Goal: Task Accomplishment & Management: Use online tool/utility

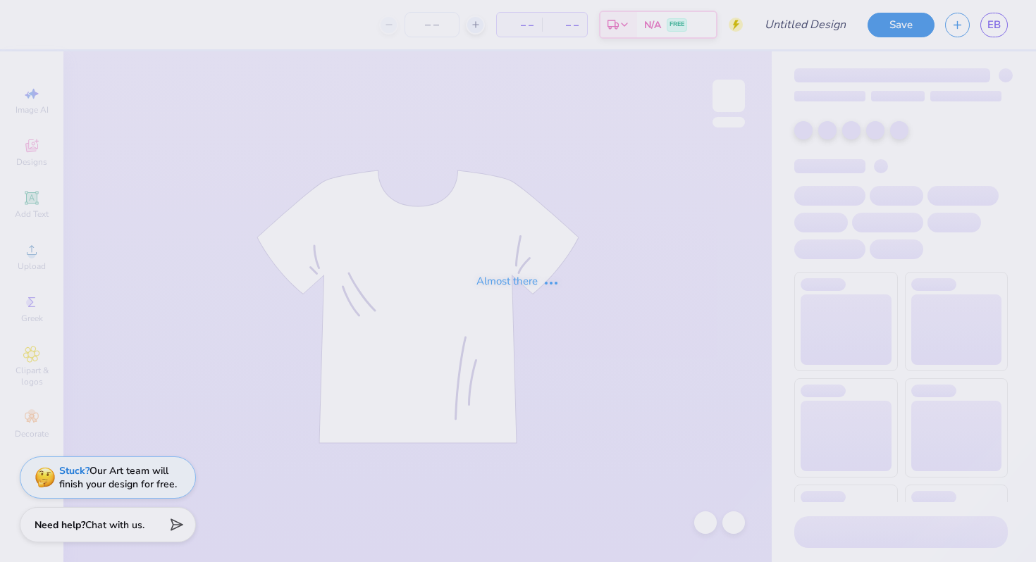
type input "KappaSig Parents Wknd Shirt"
type input "75"
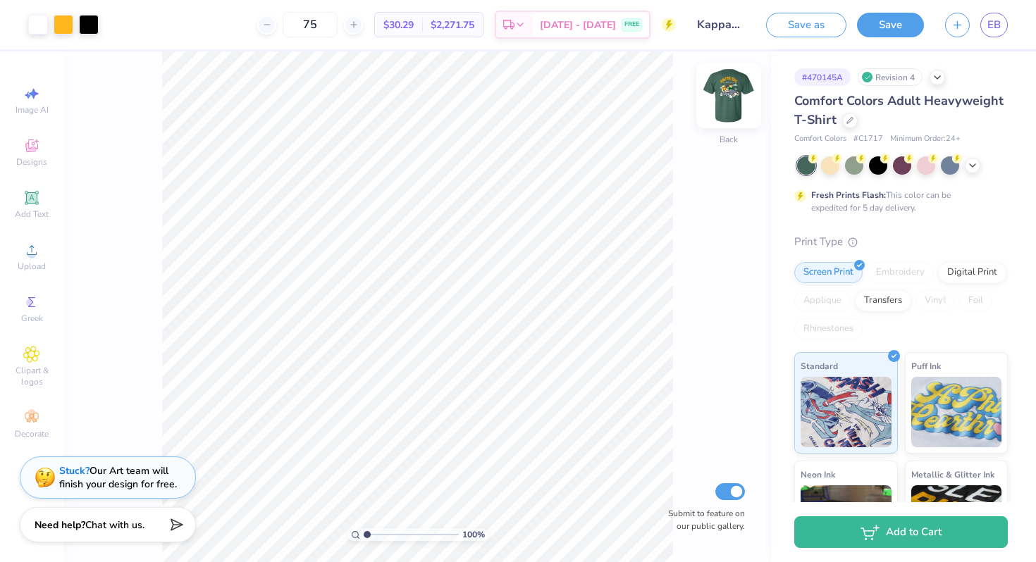
click at [737, 93] on img at bounding box center [728, 96] width 56 height 56
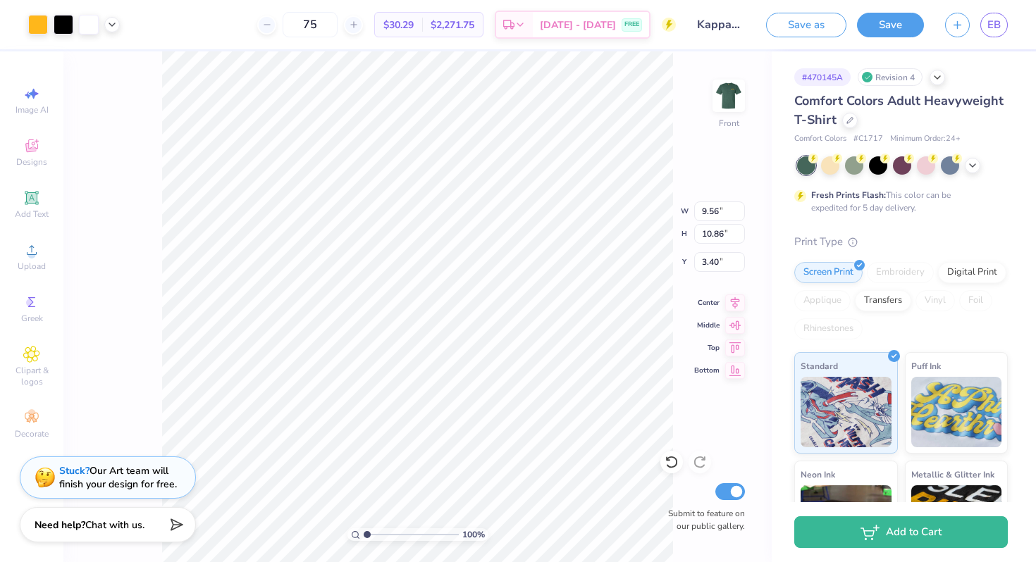
type input "9.56"
type input "10.86"
type input "2.89"
type input "10.82"
type input "12.29"
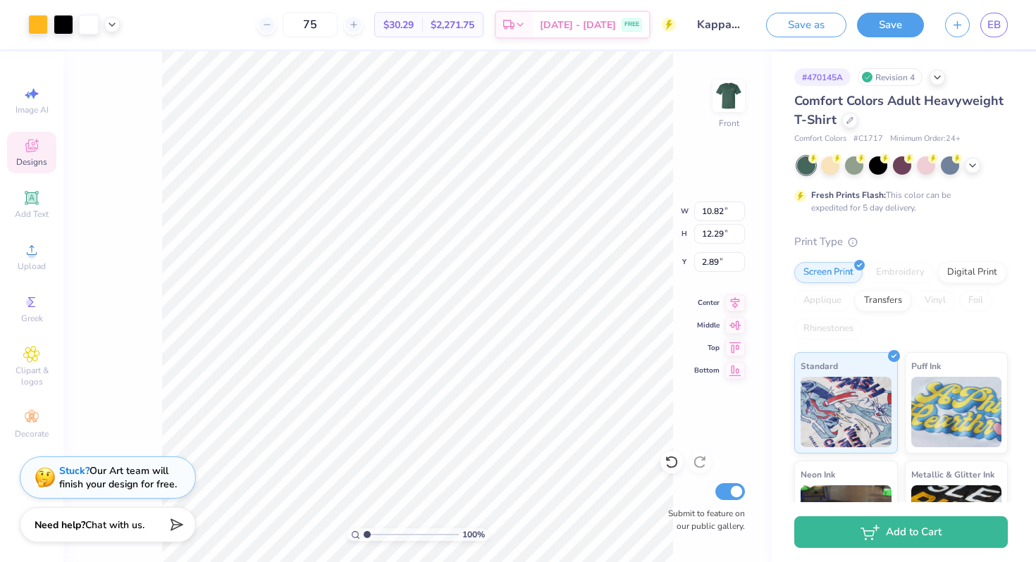
type input "3.00"
click at [857, 162] on div at bounding box center [854, 164] width 18 height 18
click at [969, 163] on icon at bounding box center [972, 164] width 11 height 11
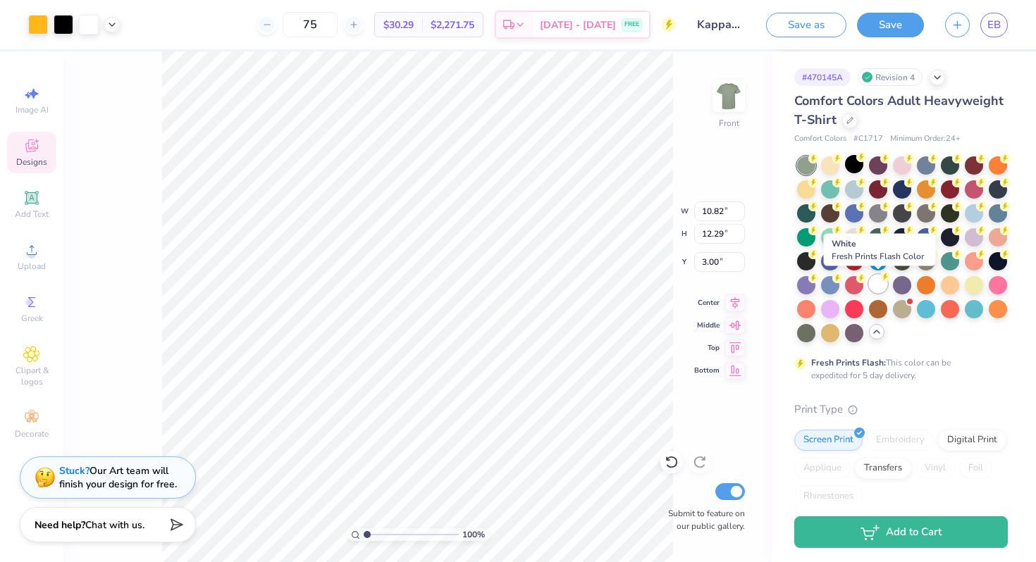
click at [882, 280] on icon at bounding box center [885, 277] width 10 height 10
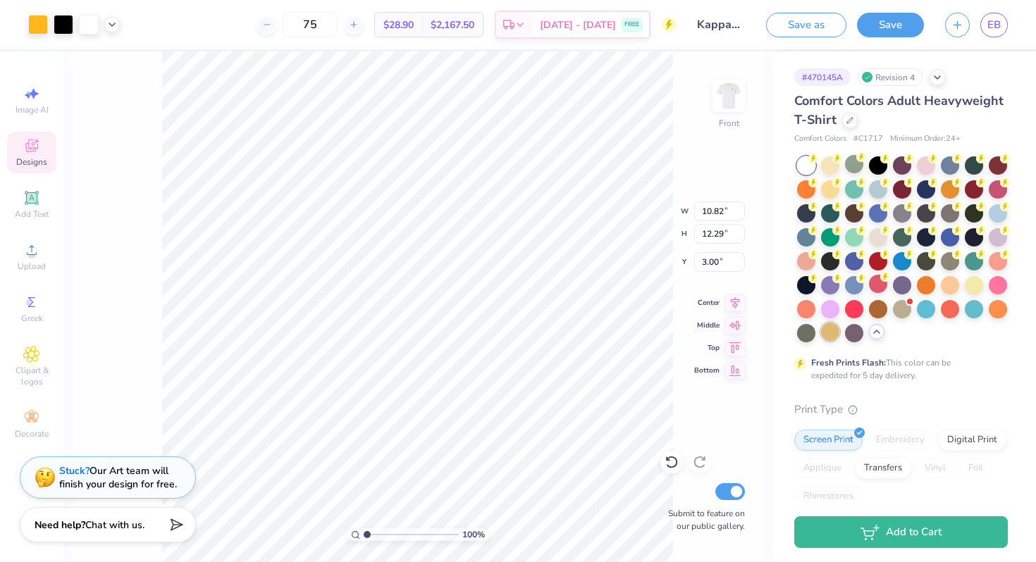
click at [834, 332] on div at bounding box center [830, 332] width 18 height 18
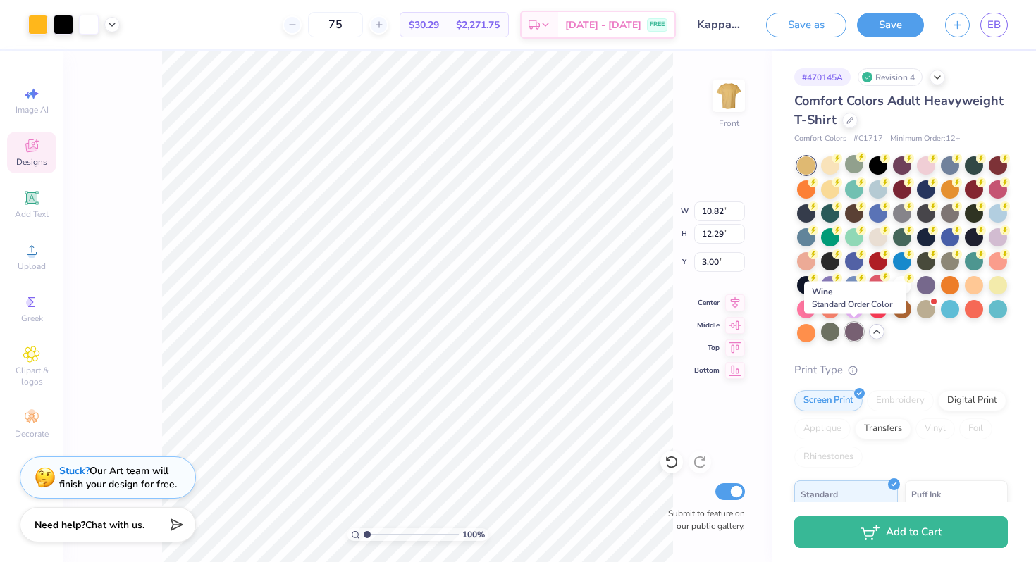
click at [851, 337] on div at bounding box center [854, 332] width 18 height 18
click at [951, 252] on div at bounding box center [950, 260] width 18 height 18
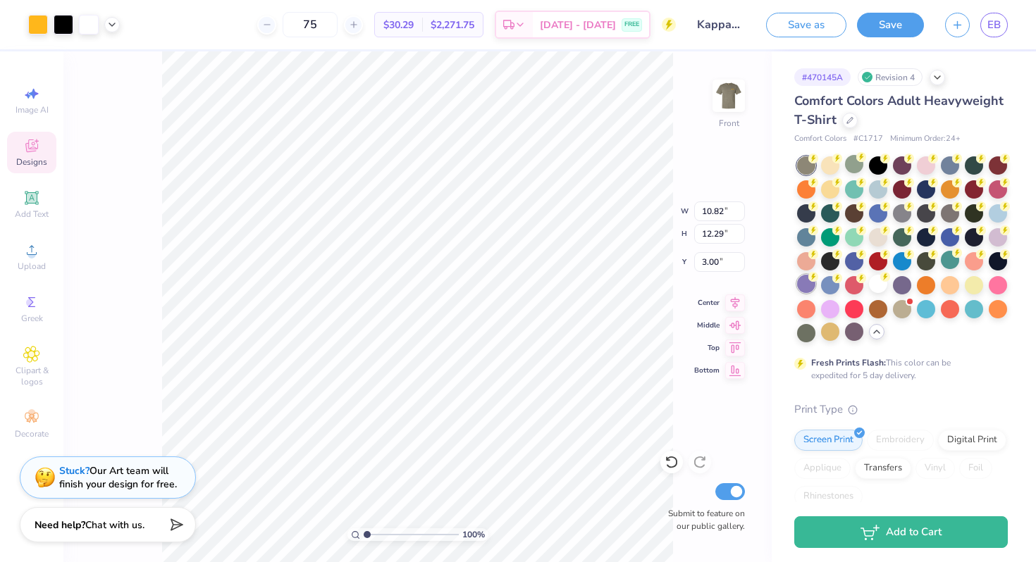
click at [801, 279] on div at bounding box center [806, 284] width 18 height 18
click at [807, 259] on div at bounding box center [806, 260] width 18 height 18
click at [828, 264] on div at bounding box center [830, 260] width 18 height 18
click at [729, 98] on img at bounding box center [728, 96] width 56 height 56
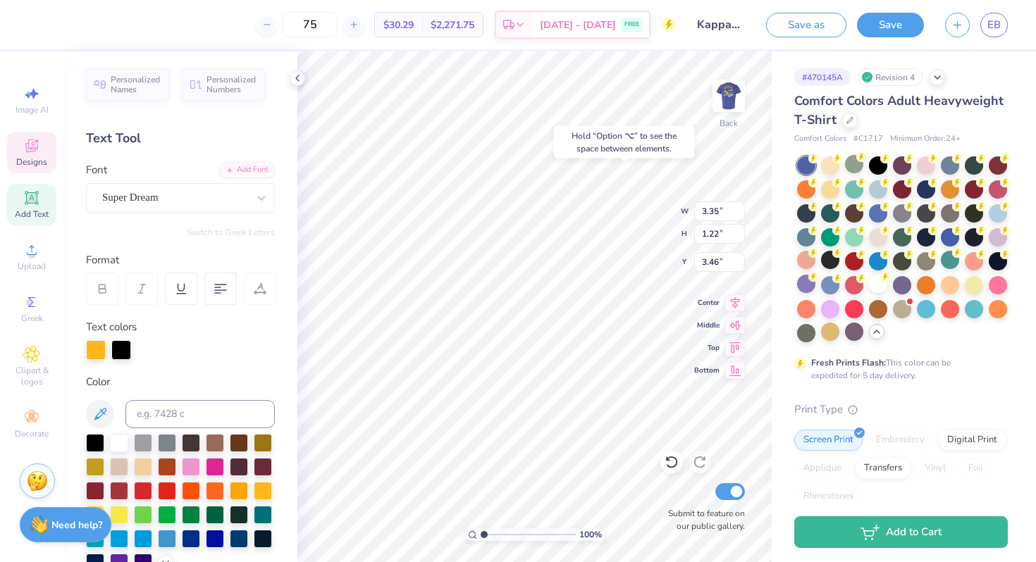
type input "3.46"
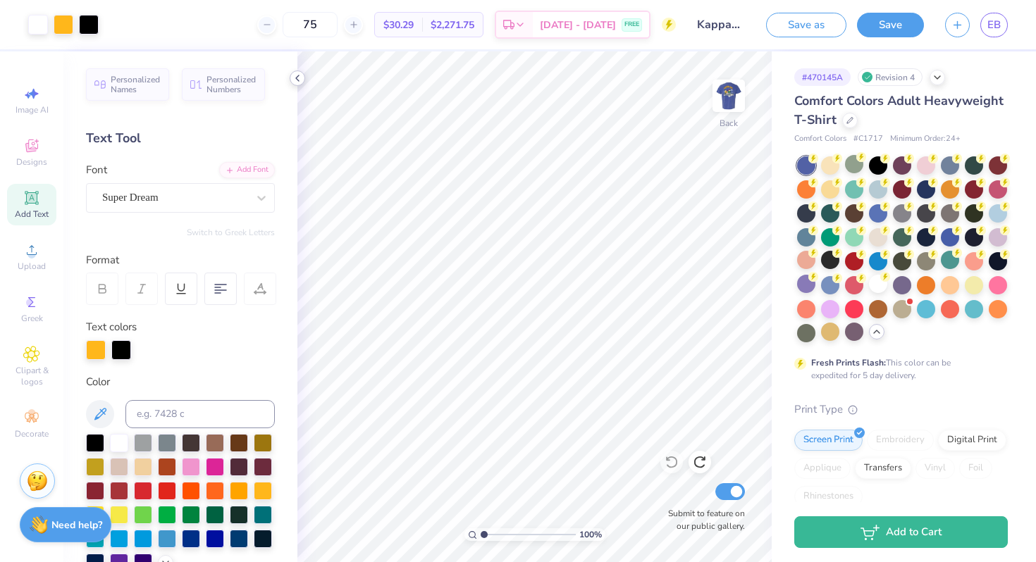
click at [296, 82] on icon at bounding box center [297, 78] width 11 height 11
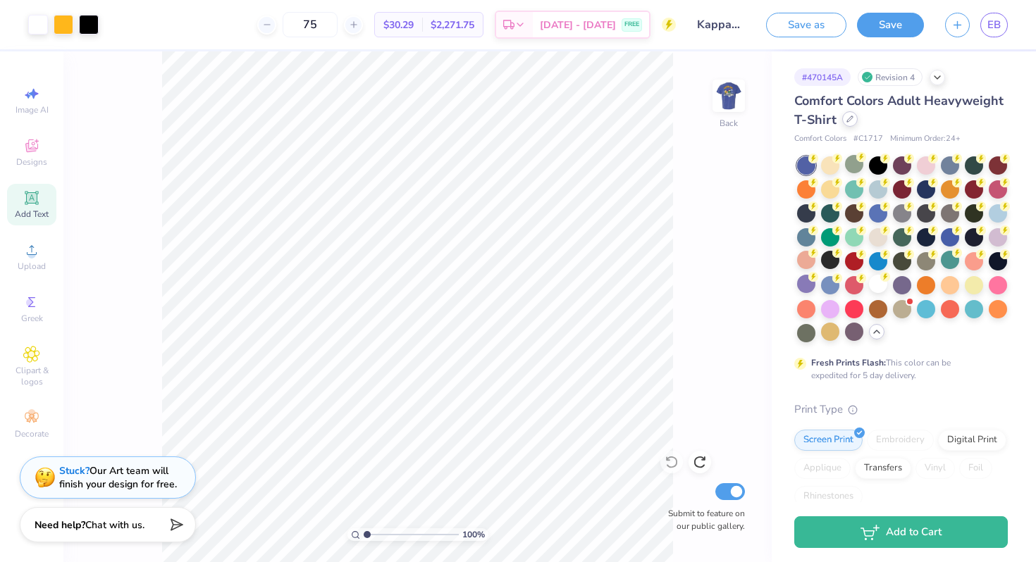
click at [847, 120] on icon at bounding box center [849, 119] width 7 height 7
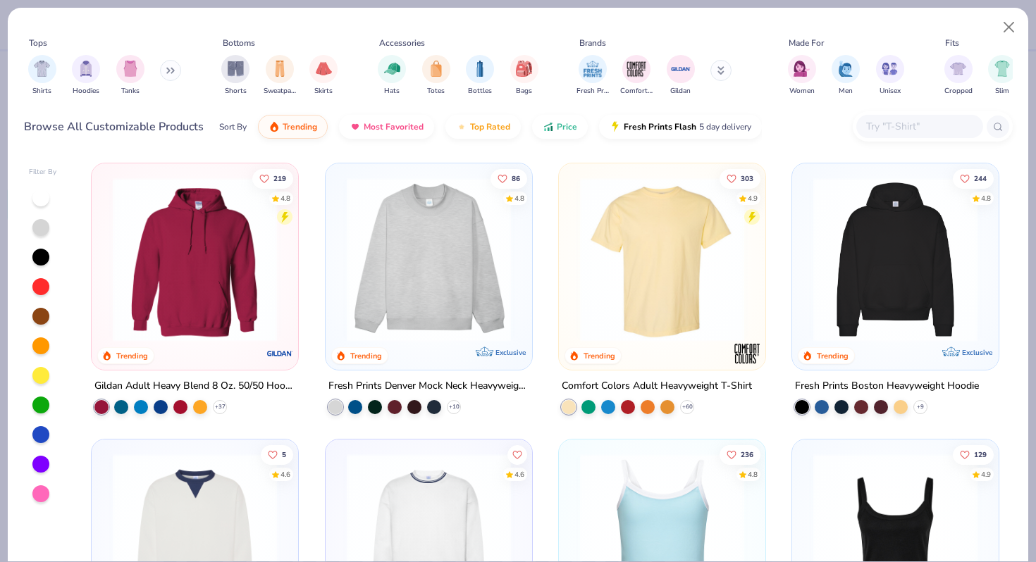
click at [894, 135] on div at bounding box center [919, 126] width 127 height 23
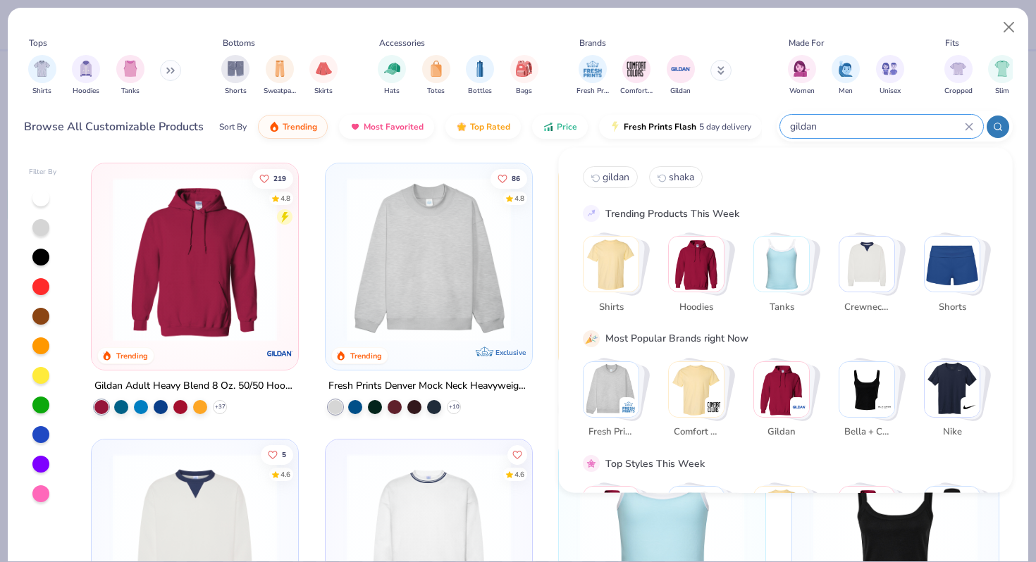
type input "gildan"
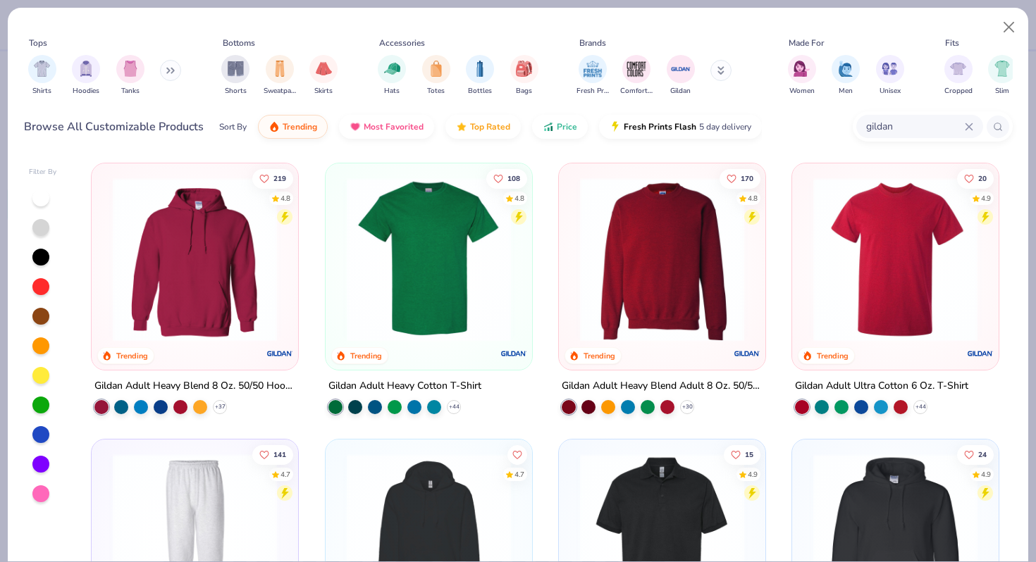
click at [455, 256] on img at bounding box center [429, 260] width 178 height 164
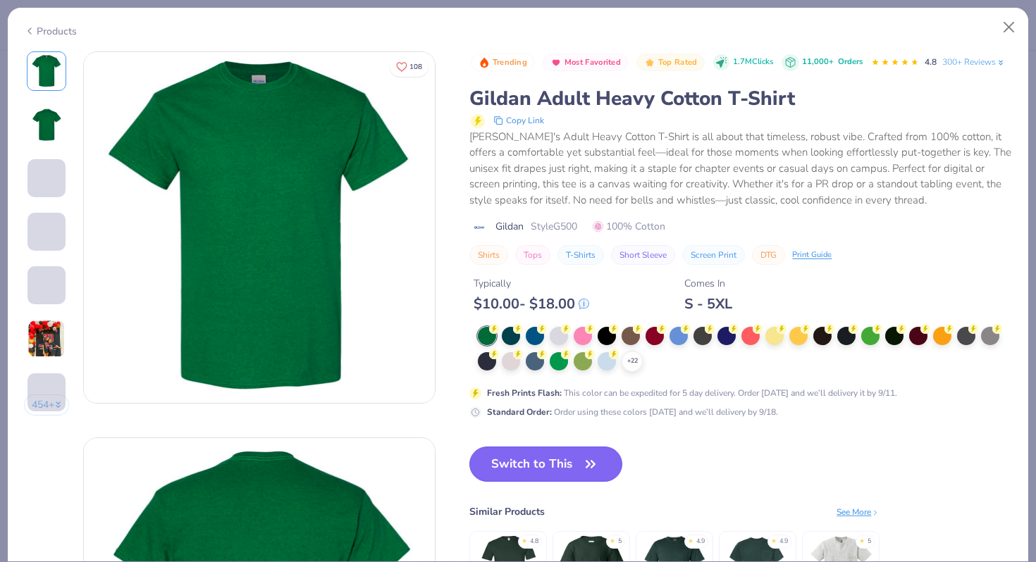
click at [538, 459] on button "Switch to This" at bounding box center [545, 464] width 153 height 35
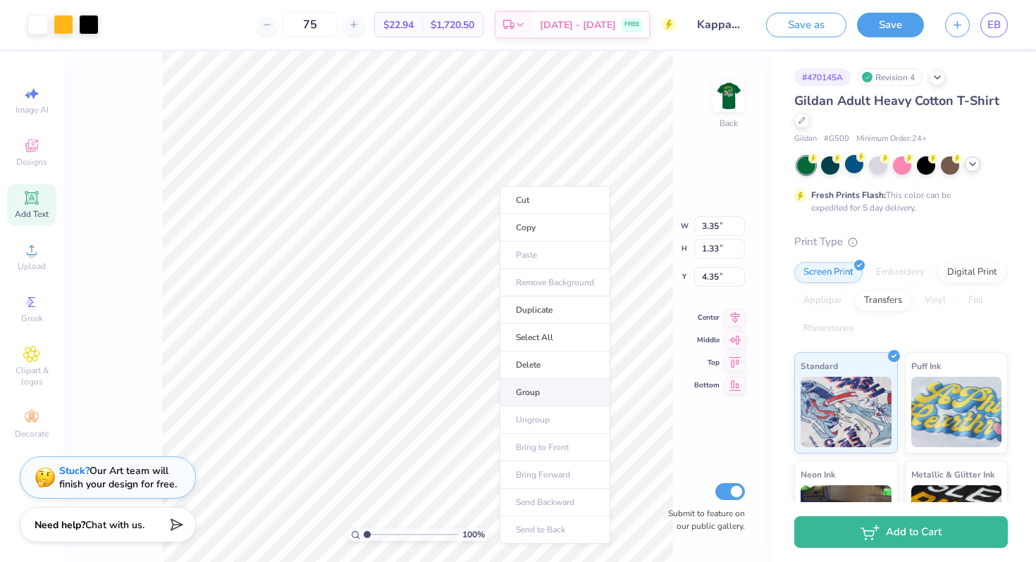
click at [531, 393] on li "Group" at bounding box center [555, 392] width 111 height 27
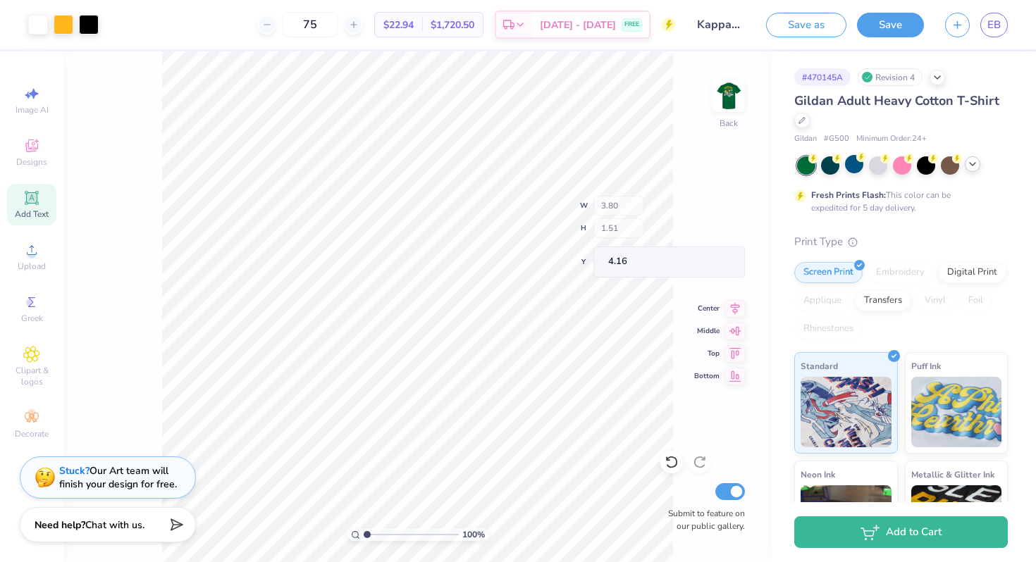
type input "3.80"
type input "1.51"
type input "4.16"
type input "3.76"
click at [879, 167] on div at bounding box center [878, 164] width 18 height 18
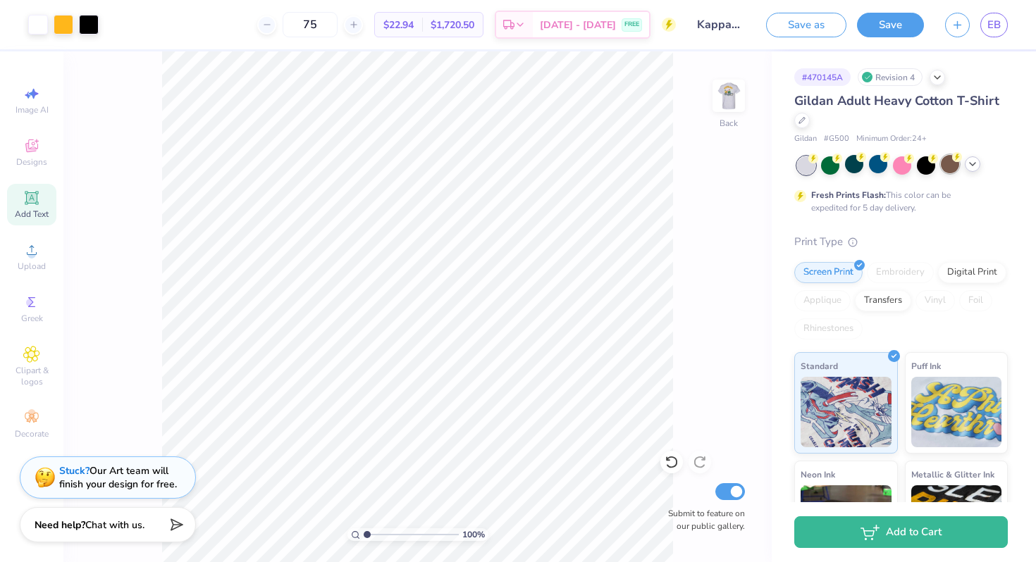
click at [950, 166] on div at bounding box center [950, 164] width 18 height 18
click at [978, 170] on div at bounding box center [902, 165] width 211 height 18
click at [973, 163] on icon at bounding box center [972, 164] width 11 height 11
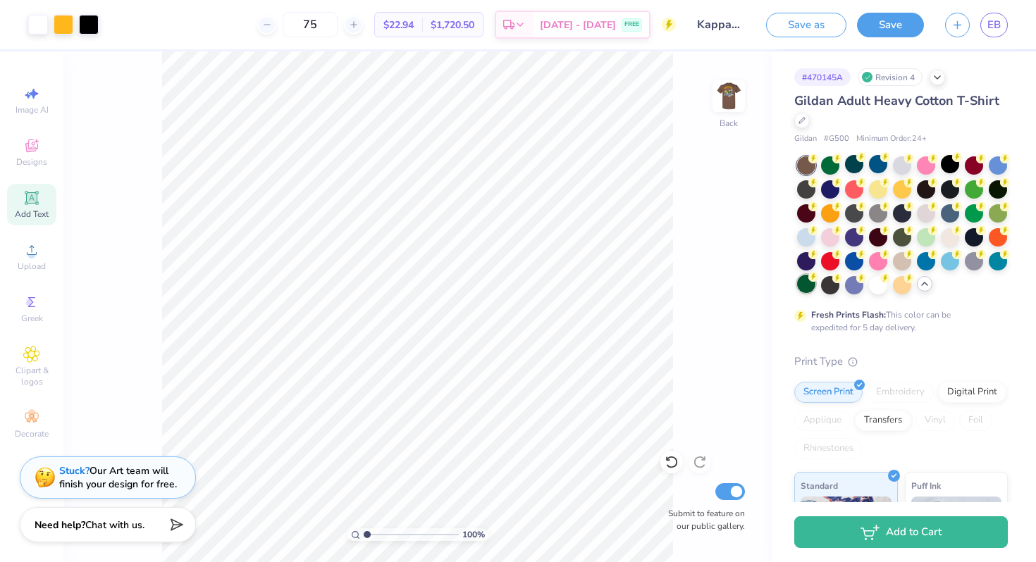
click at [812, 287] on div at bounding box center [806, 284] width 18 height 18
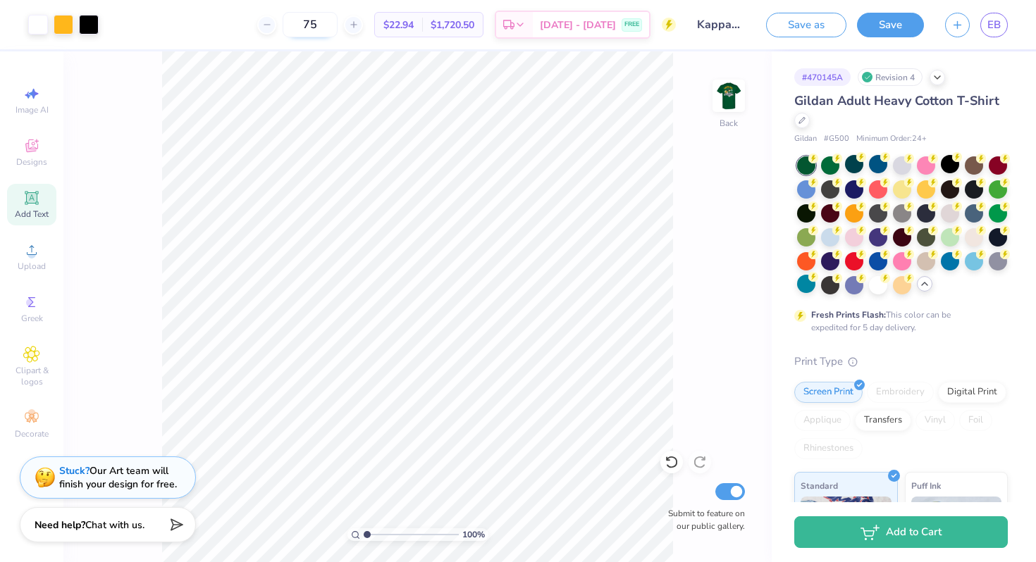
click at [338, 20] on input "75" at bounding box center [310, 24] width 55 height 25
type input "7"
type input "40"
click at [720, 100] on img at bounding box center [728, 96] width 56 height 56
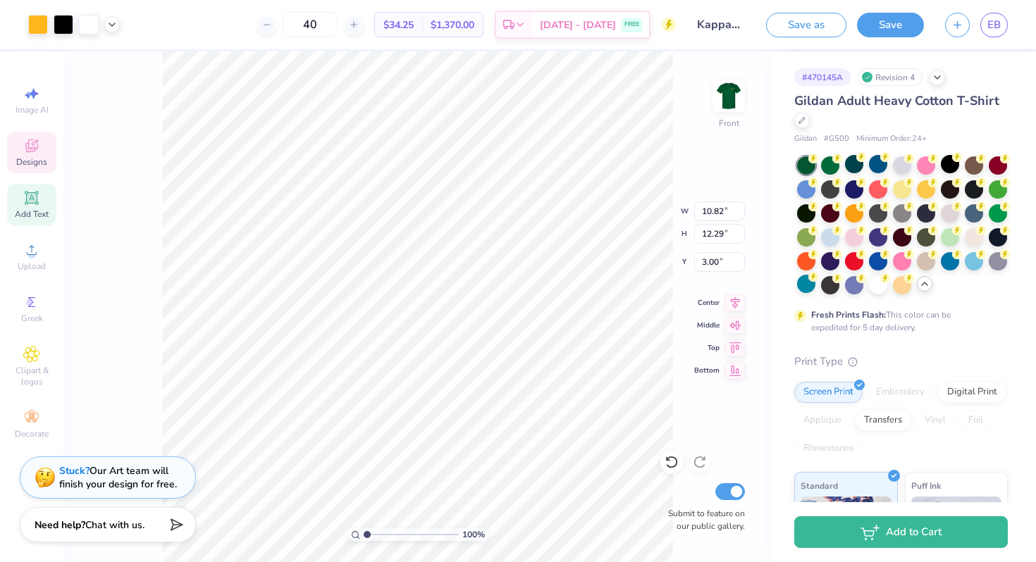
type input "3.00"
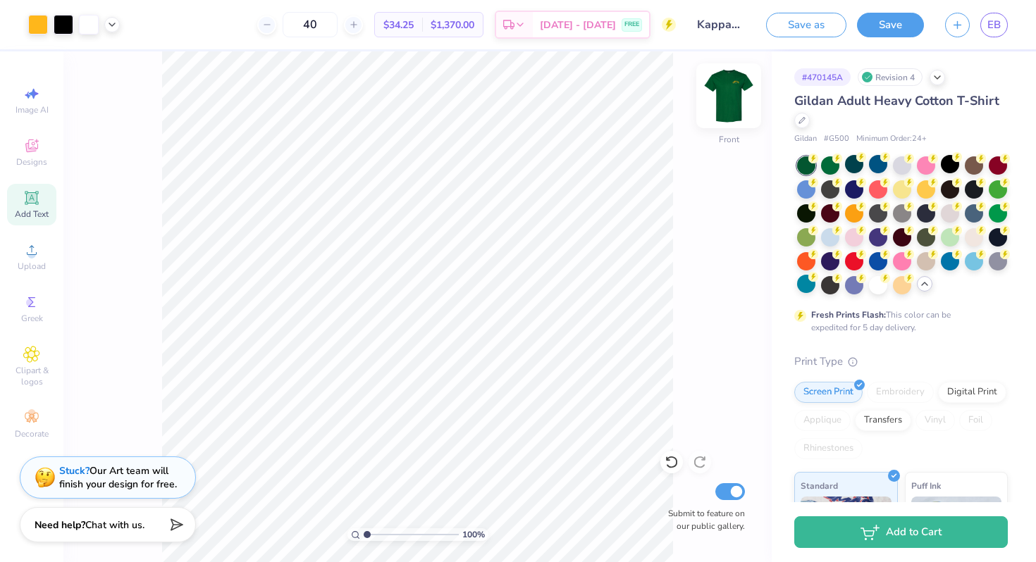
click at [720, 111] on img at bounding box center [728, 96] width 56 height 56
click at [34, 314] on span "Greek" at bounding box center [32, 318] width 22 height 11
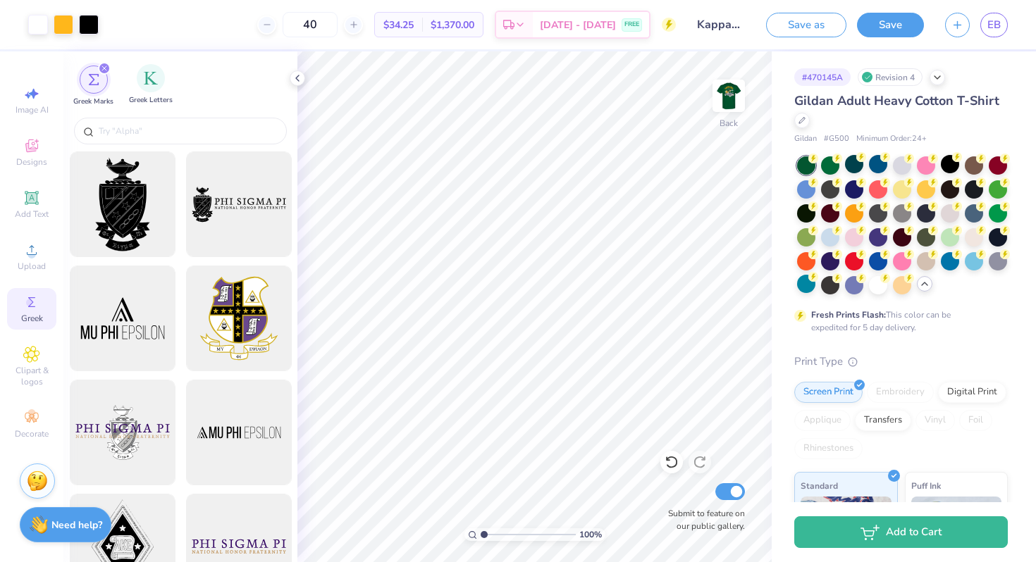
click at [153, 94] on div "Greek Letters" at bounding box center [151, 85] width 44 height 42
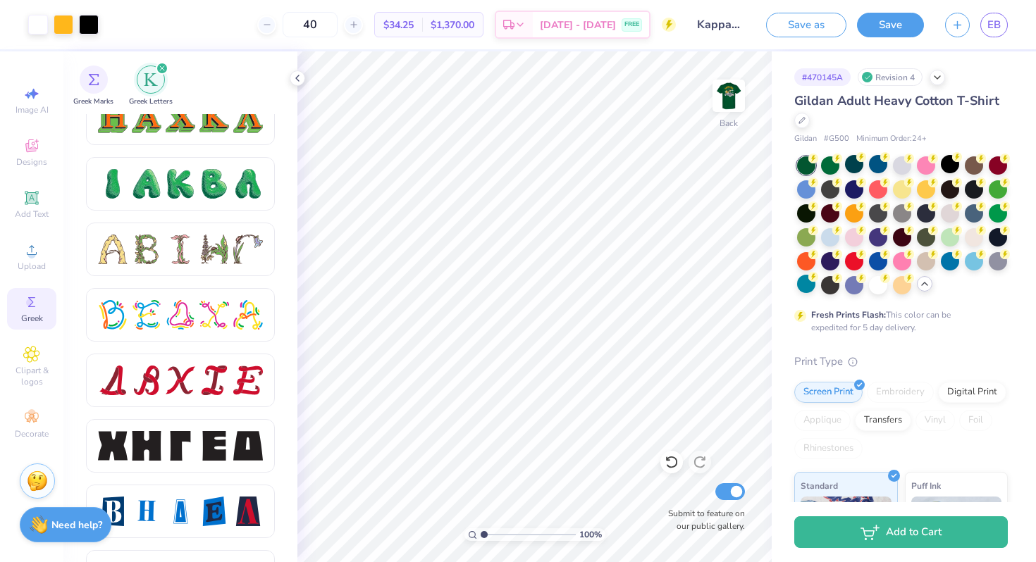
scroll to position [1596, 0]
click at [160, 185] on div at bounding box center [147, 183] width 30 height 30
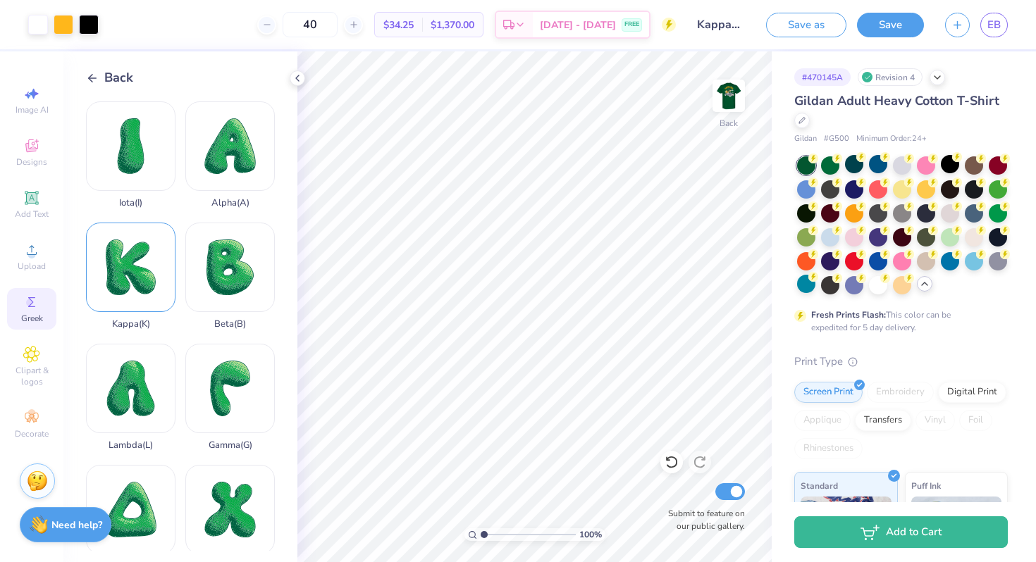
click at [145, 284] on div "Kappa ( K )" at bounding box center [130, 276] width 89 height 107
click at [112, 71] on span "Back" at bounding box center [118, 77] width 29 height 19
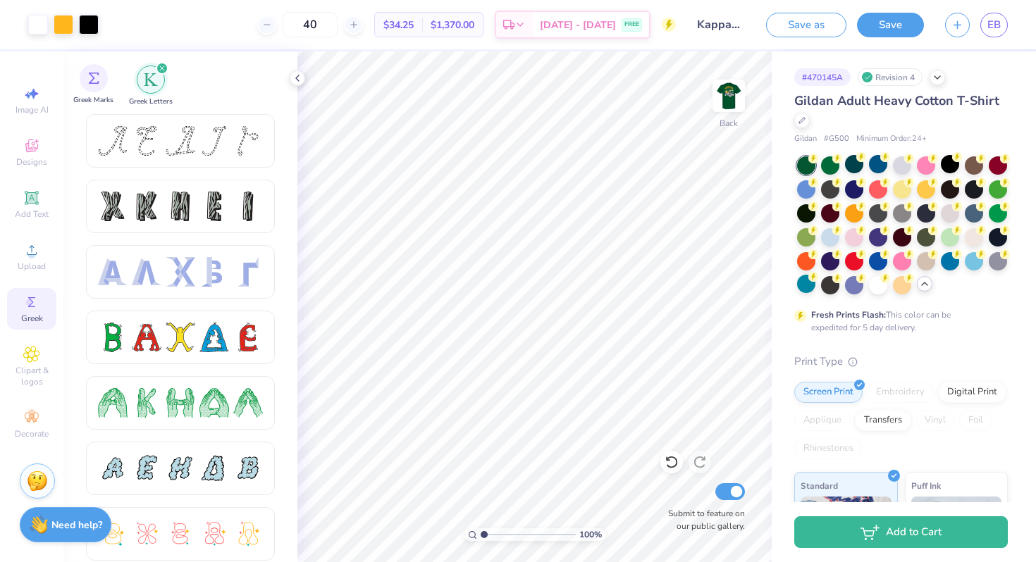
click at [99, 92] on div "Greek Marks" at bounding box center [93, 85] width 40 height 42
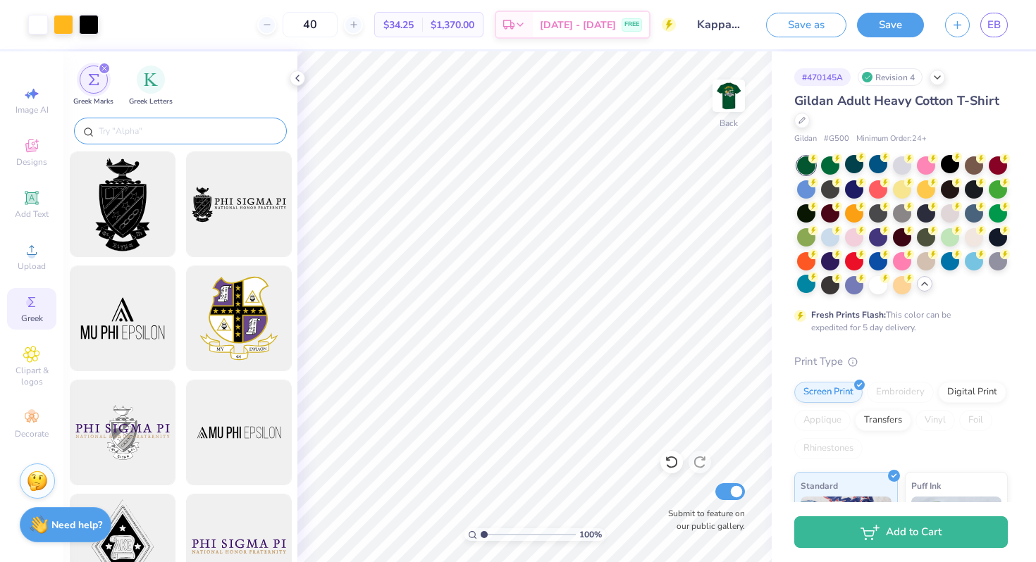
click at [206, 132] on input "text" at bounding box center [187, 131] width 180 height 14
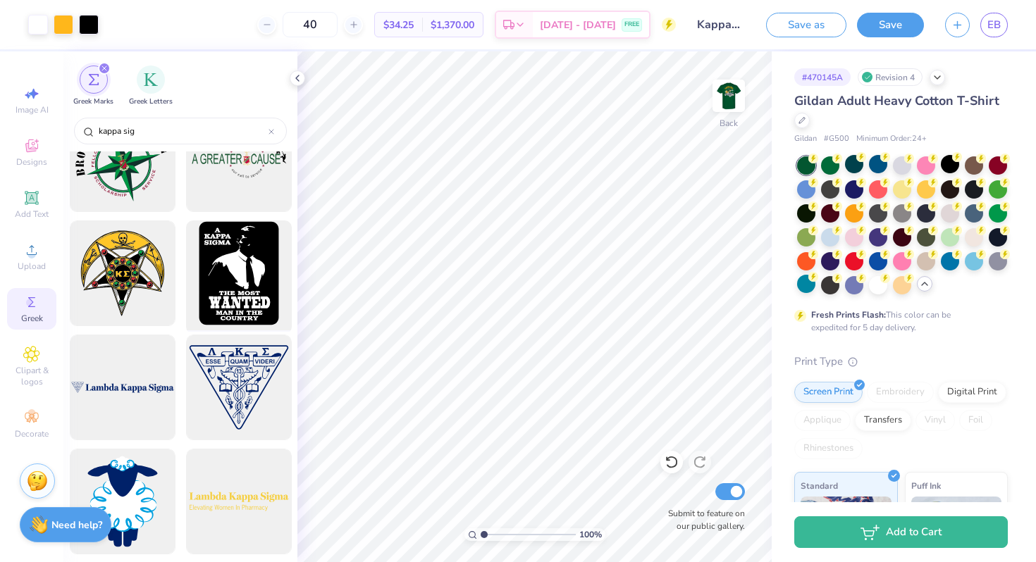
scroll to position [726, 0]
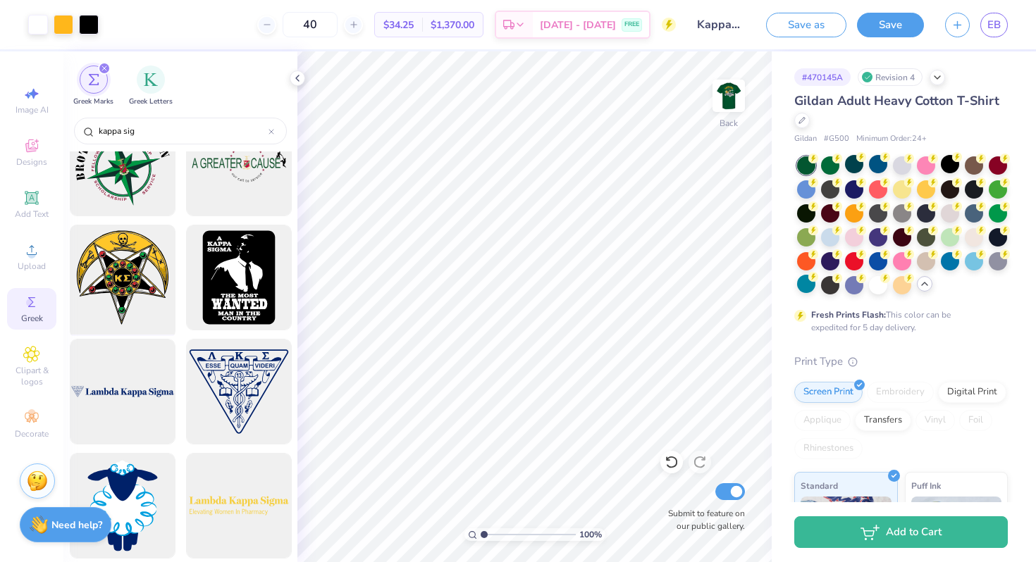
type input "kappa sig"
click at [132, 286] on div at bounding box center [122, 278] width 116 height 116
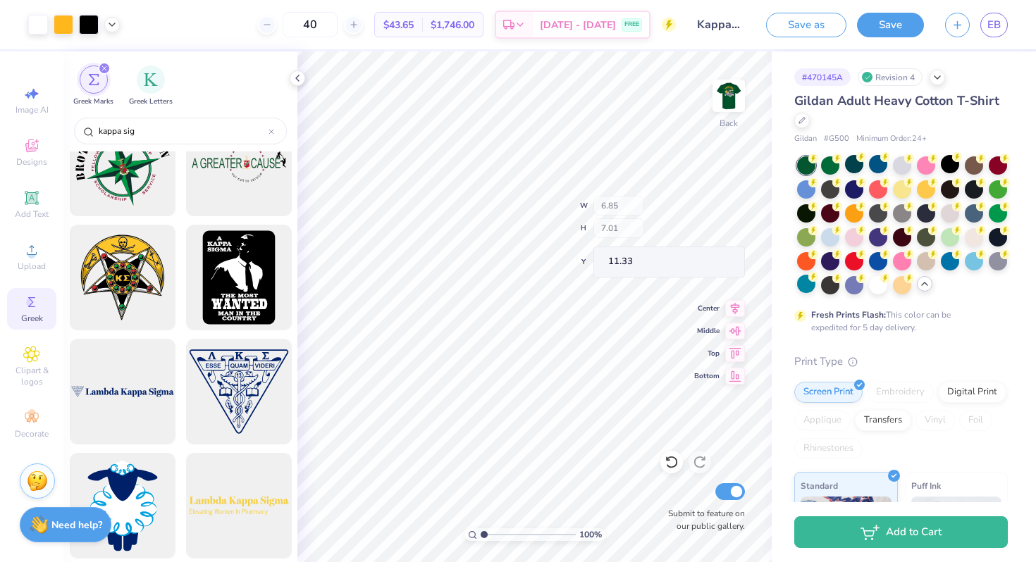
type input "6.85"
type input "7.01"
type input "11.33"
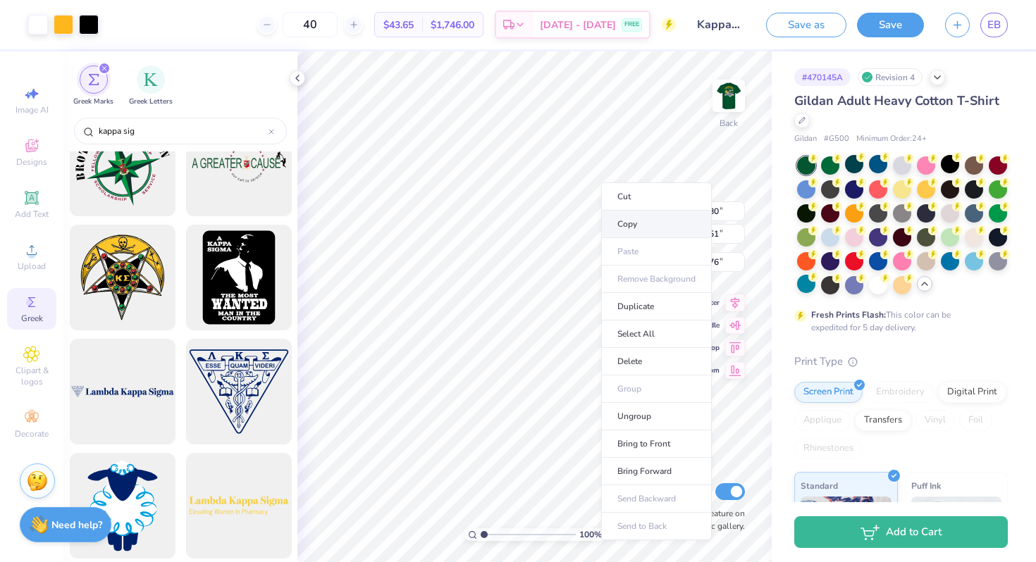
click at [622, 227] on li "Copy" at bounding box center [656, 224] width 111 height 27
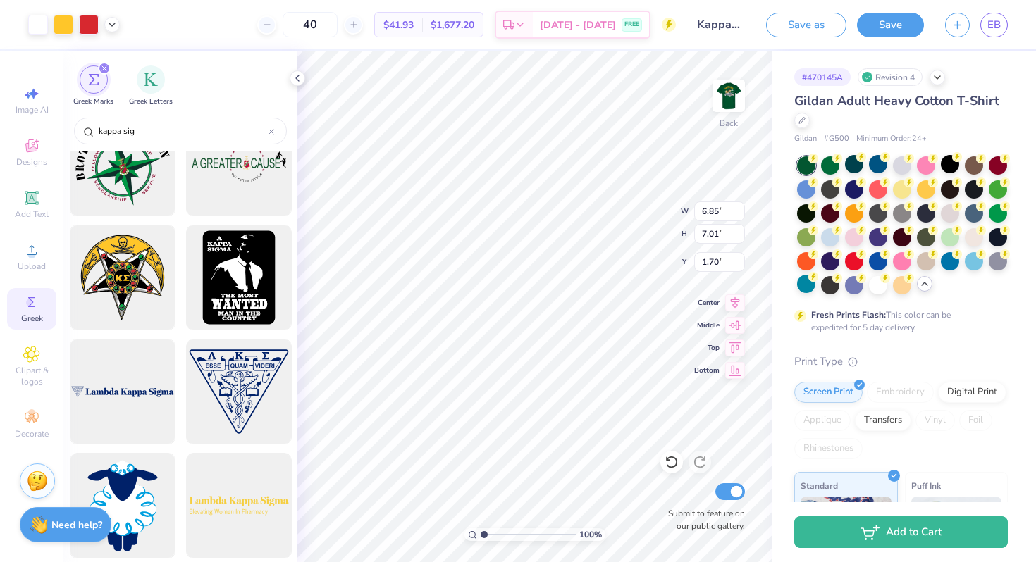
type input "1.70"
type input "3.62"
type input "3.70"
type input "5.01"
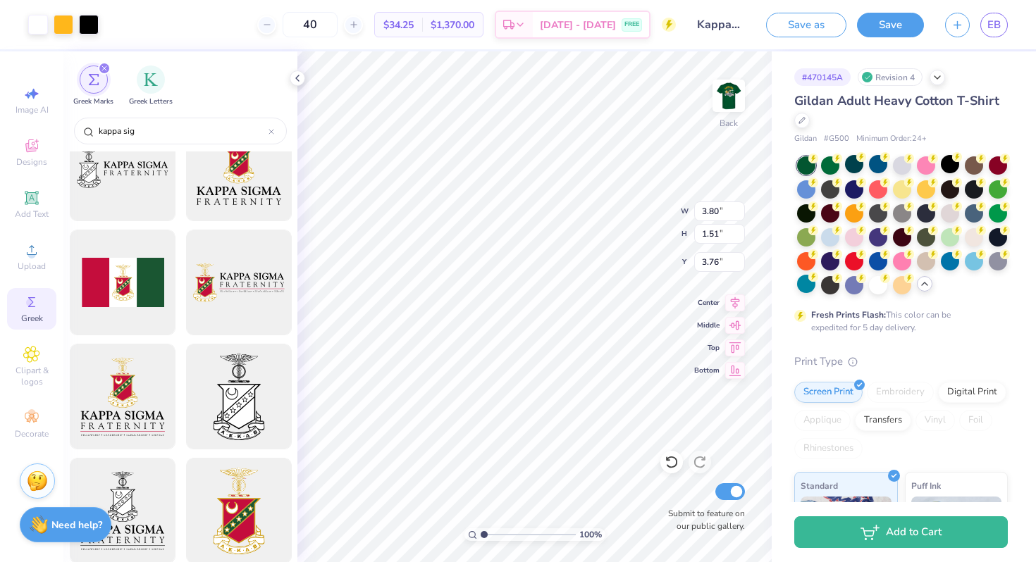
scroll to position [0, 0]
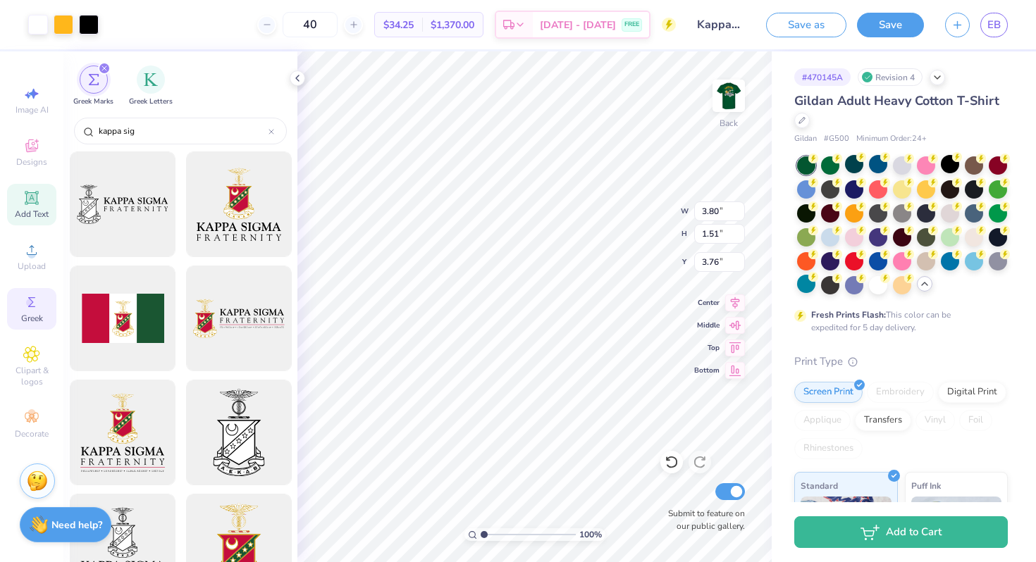
click at [34, 211] on span "Add Text" at bounding box center [32, 214] width 34 height 11
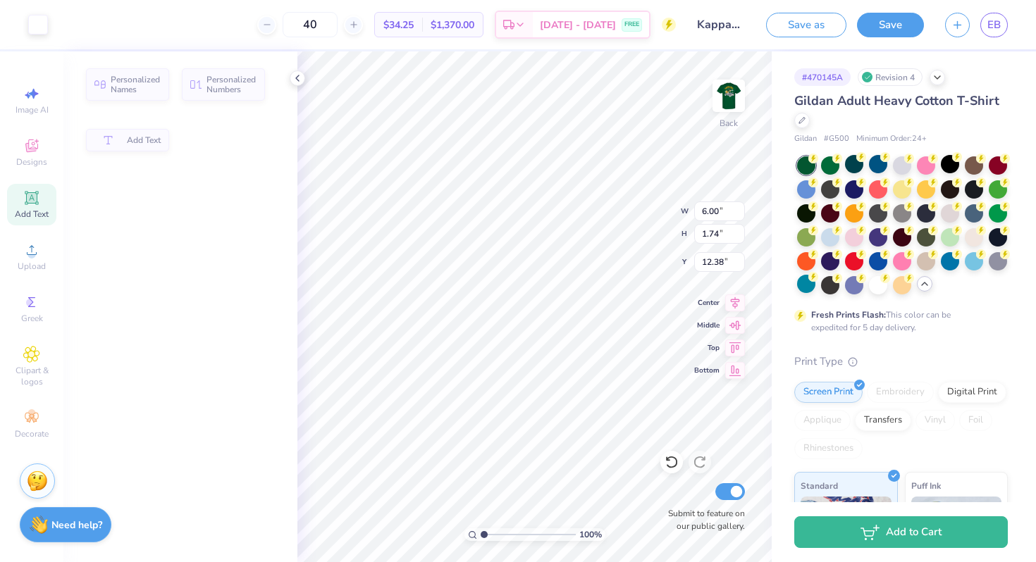
type input "6.00"
type input "1.74"
type input "12.38"
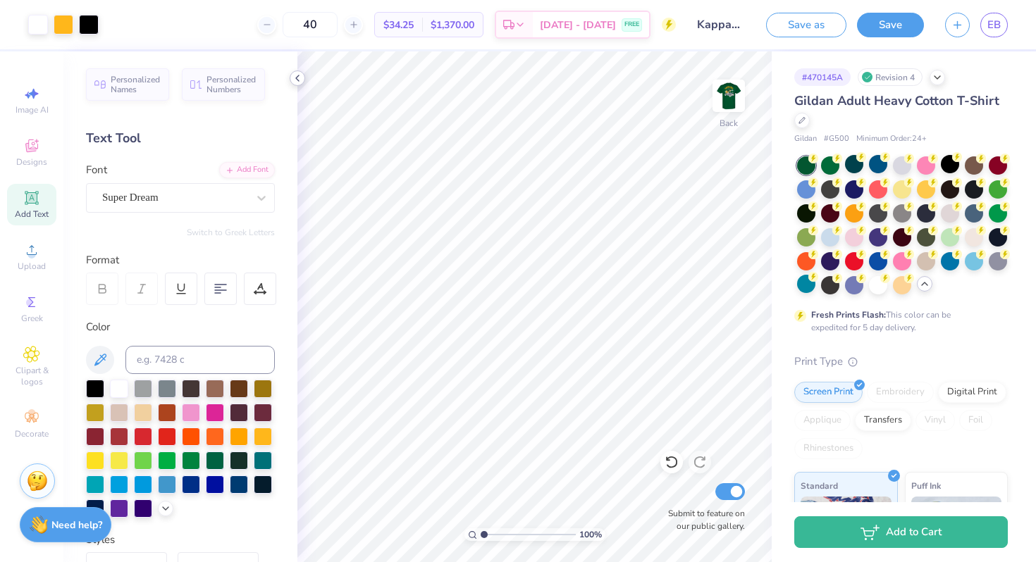
click at [296, 81] on icon at bounding box center [297, 78] width 11 height 11
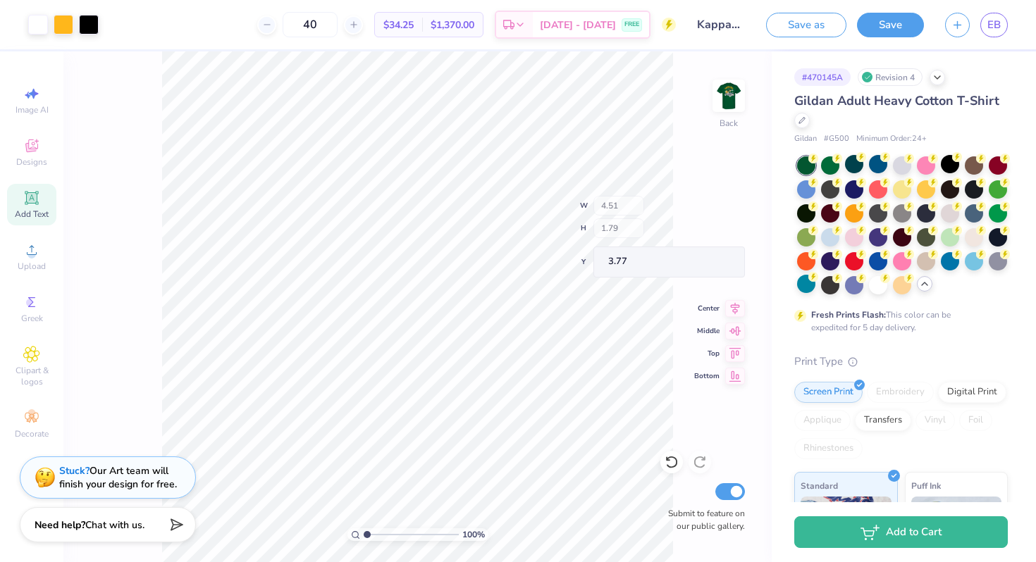
type input "4.51"
type input "1.79"
type input "3.80"
click at [724, 101] on img at bounding box center [728, 96] width 56 height 56
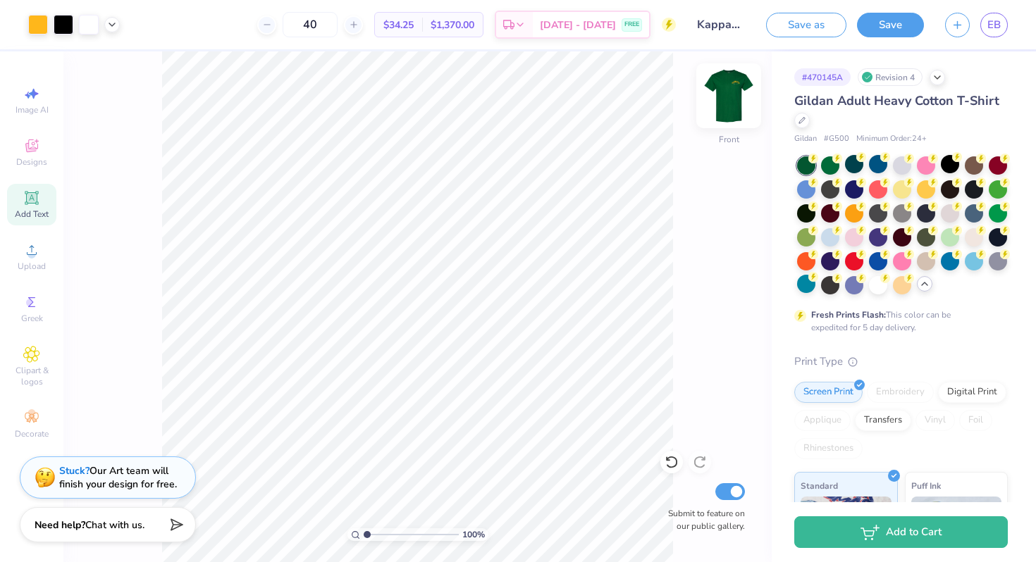
click at [720, 93] on img at bounding box center [728, 96] width 56 height 56
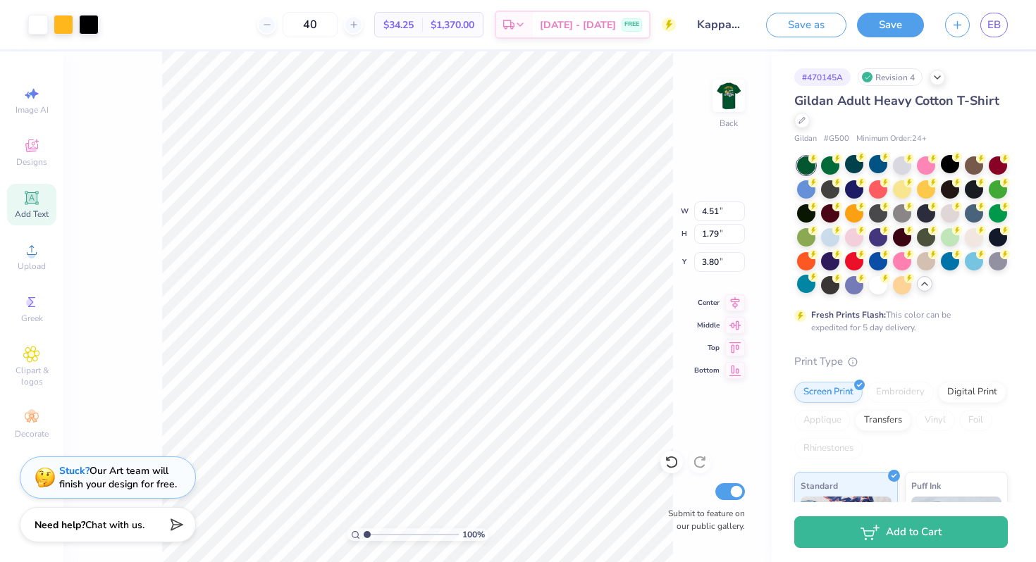
type input "3.00"
drag, startPoint x: 731, startPoint y: 97, endPoint x: 709, endPoint y: 163, distance: 69.8
click at [731, 97] on img at bounding box center [729, 96] width 28 height 28
click at [113, 24] on polyline at bounding box center [112, 23] width 6 height 3
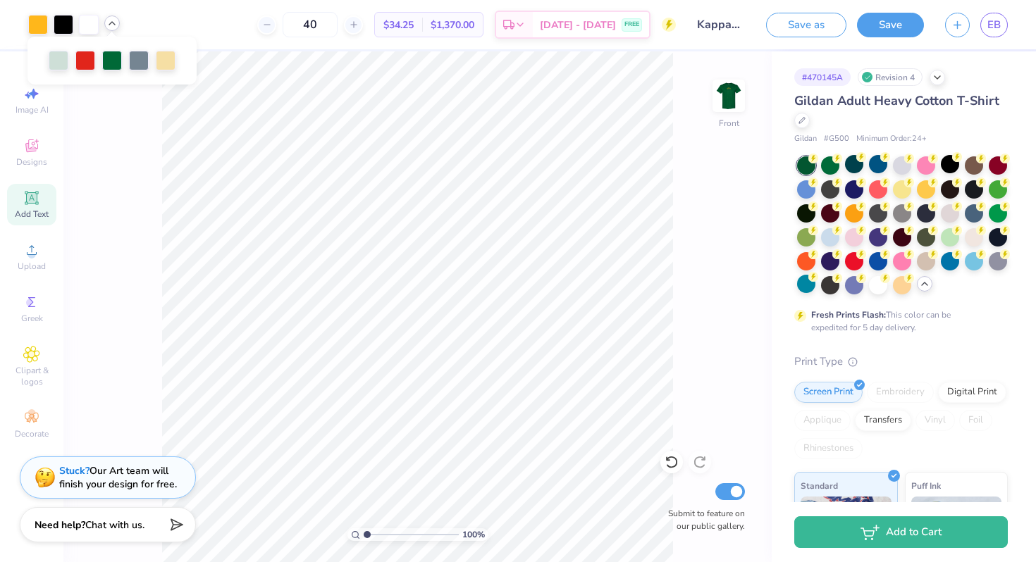
click at [113, 24] on icon at bounding box center [111, 23] width 11 height 11
click at [51, 63] on div at bounding box center [59, 59] width 20 height 20
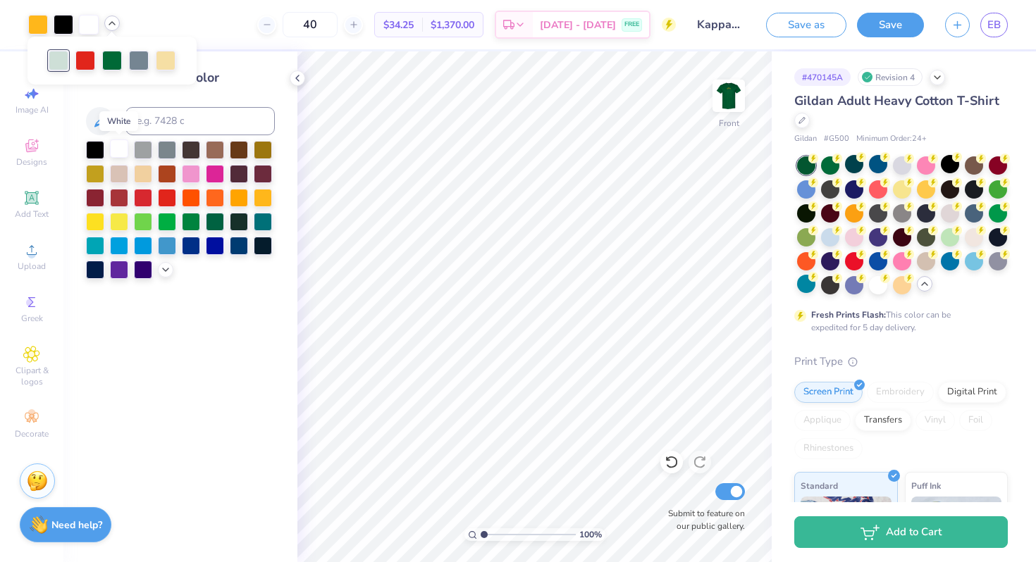
click at [117, 149] on div at bounding box center [119, 149] width 18 height 18
click at [84, 65] on div at bounding box center [85, 59] width 20 height 20
click at [256, 199] on div at bounding box center [263, 196] width 18 height 18
click at [290, 87] on div "Change selected color" at bounding box center [180, 306] width 234 height 511
click at [298, 77] on icon at bounding box center [297, 78] width 11 height 11
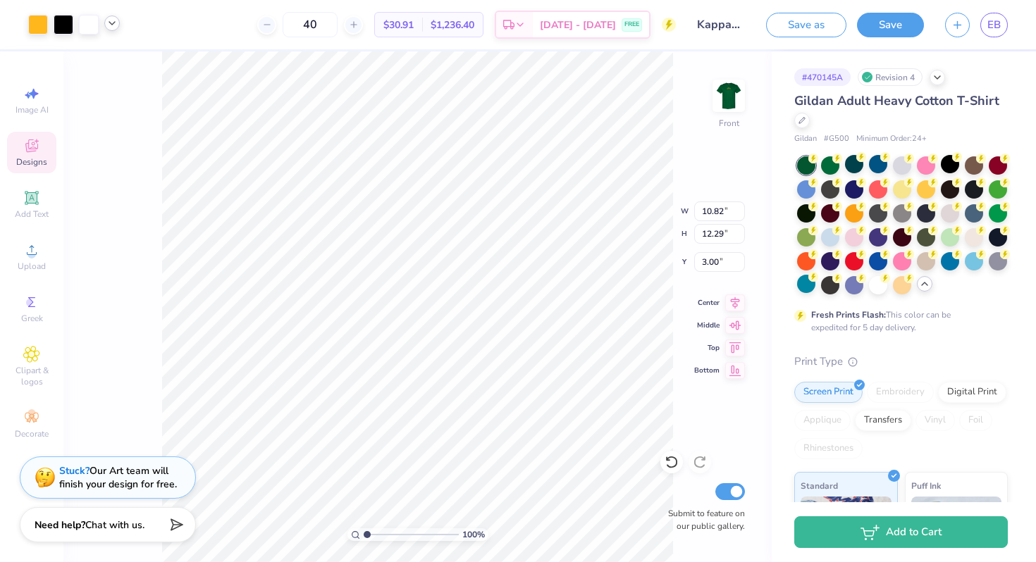
click at [112, 31] on div at bounding box center [74, 25] width 92 height 20
click at [118, 25] on div at bounding box center [112, 24] width 16 height 16
click at [116, 66] on div at bounding box center [112, 59] width 20 height 20
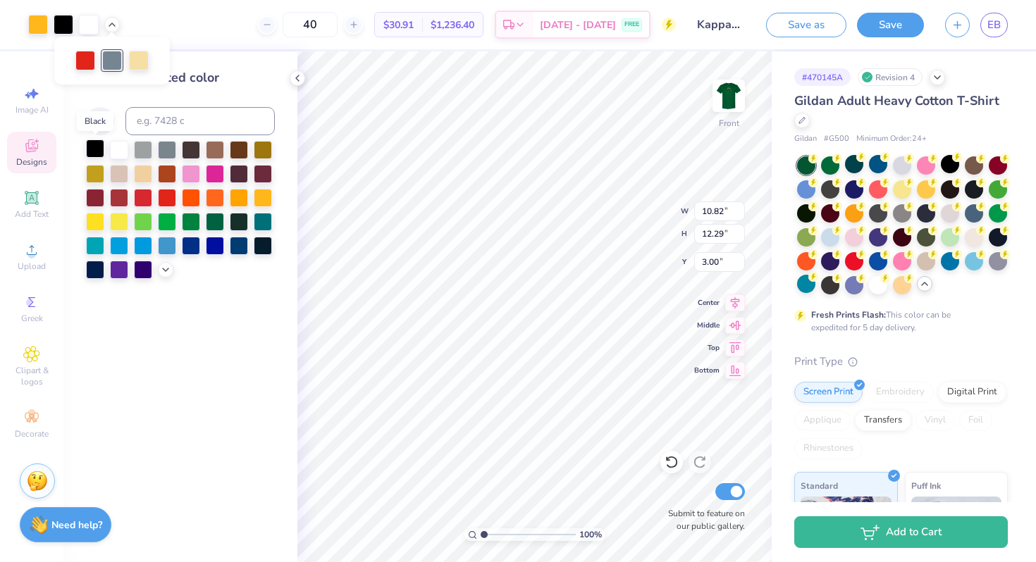
click at [97, 150] on div at bounding box center [95, 149] width 18 height 18
click at [118, 169] on div at bounding box center [119, 172] width 18 height 18
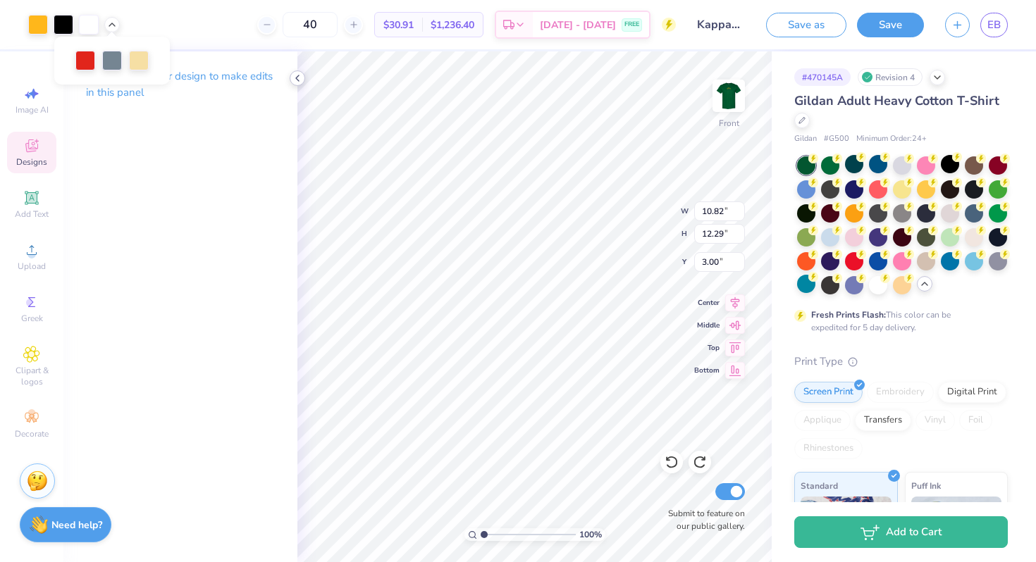
click at [293, 82] on icon at bounding box center [297, 78] width 11 height 11
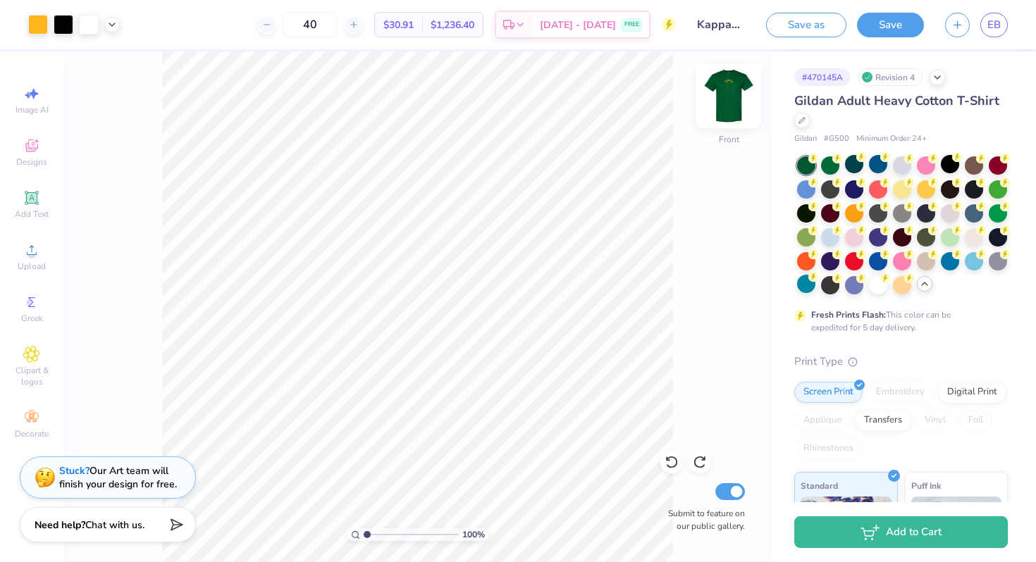
click at [738, 91] on img at bounding box center [728, 96] width 56 height 56
click at [739, 101] on img at bounding box center [728, 96] width 56 height 56
click at [627, 30] on span "FREE" at bounding box center [631, 27] width 15 height 10
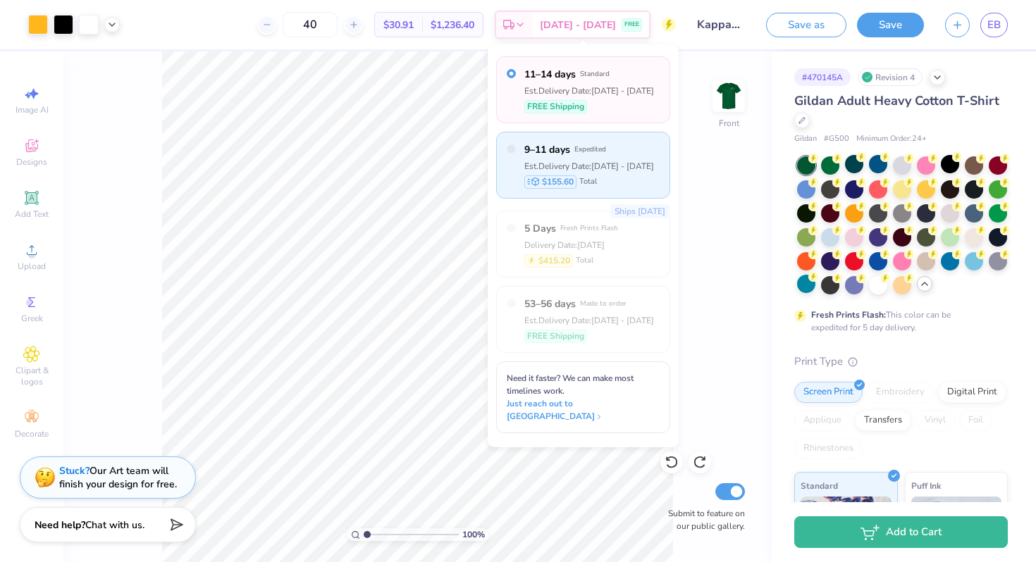
click at [516, 151] on div "9–11 days Expedited Est. Delivery Date: [DATE] - [DATE] $155.60 Total" at bounding box center [583, 165] width 174 height 67
radio input "false"
radio input "true"
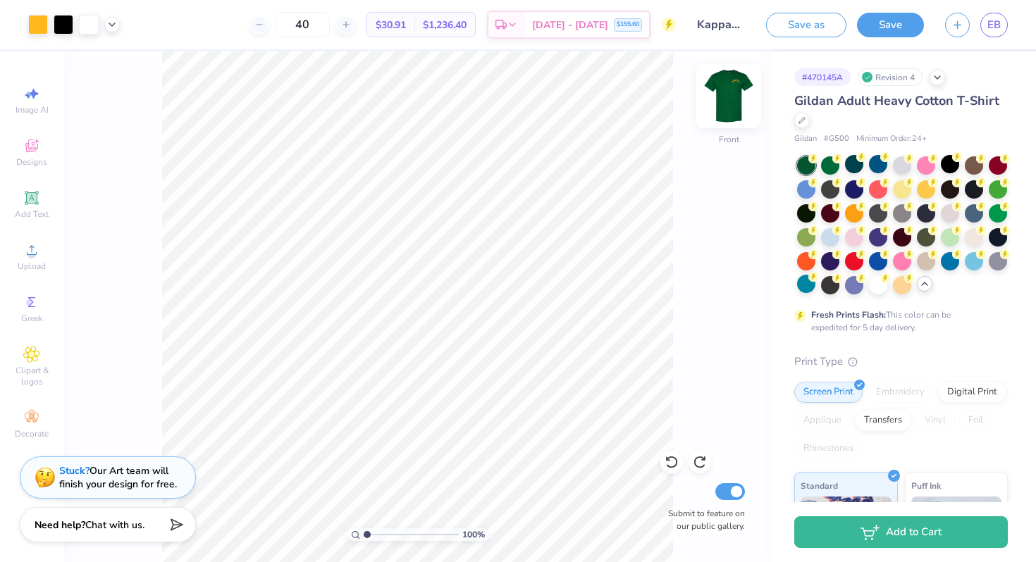
click at [722, 104] on img at bounding box center [728, 96] width 56 height 56
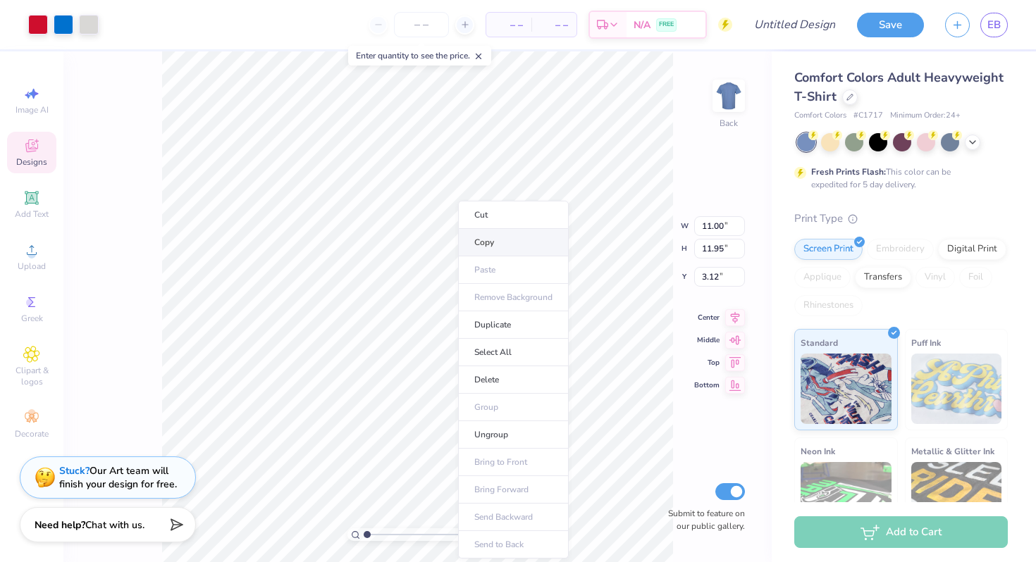
click at [502, 242] on li "Copy" at bounding box center [513, 242] width 111 height 27
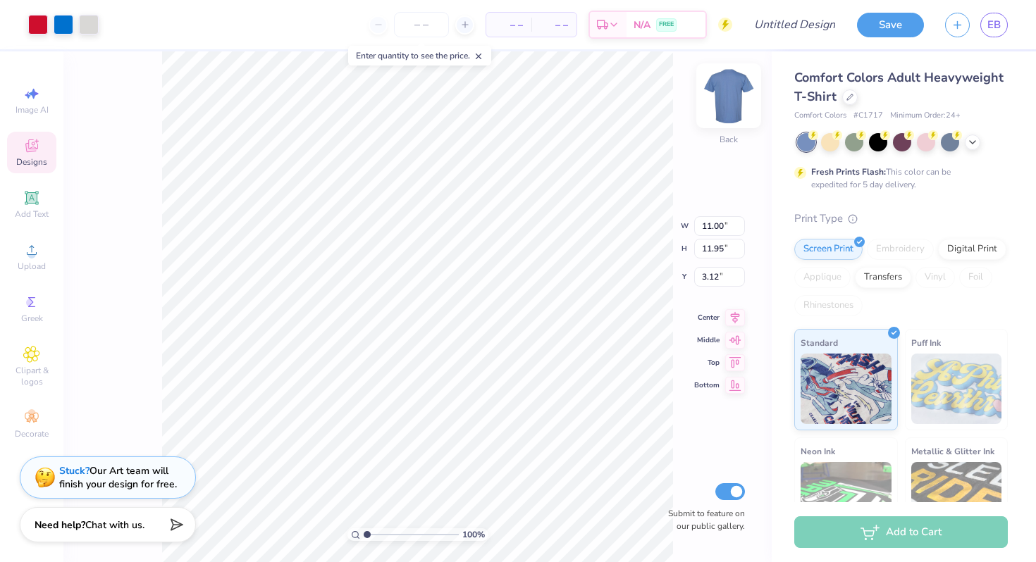
click at [724, 101] on img at bounding box center [728, 96] width 56 height 56
click at [728, 91] on img at bounding box center [728, 96] width 56 height 56
type input "3.00"
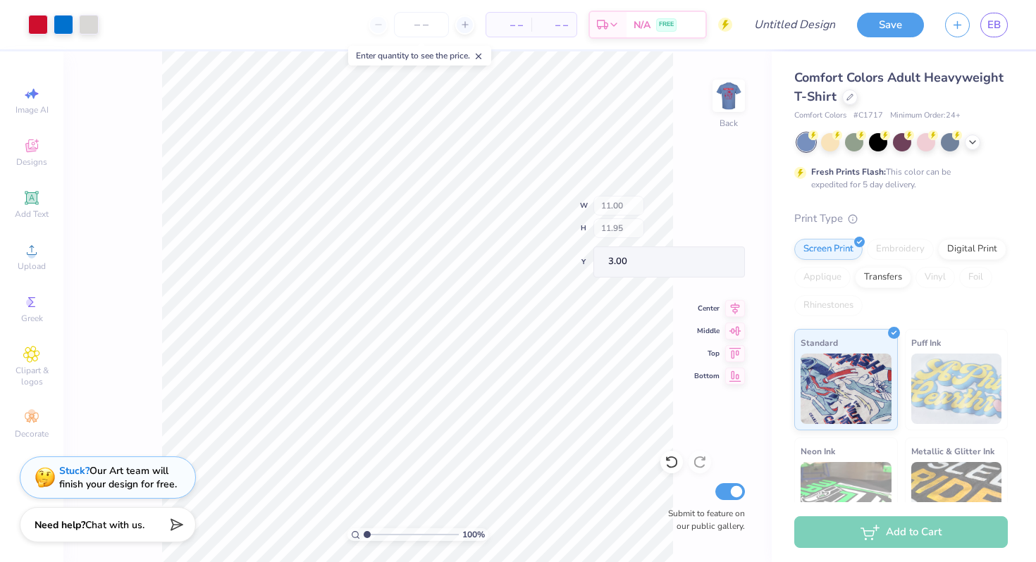
type input "10.86"
type input "11.11"
type input "7.46"
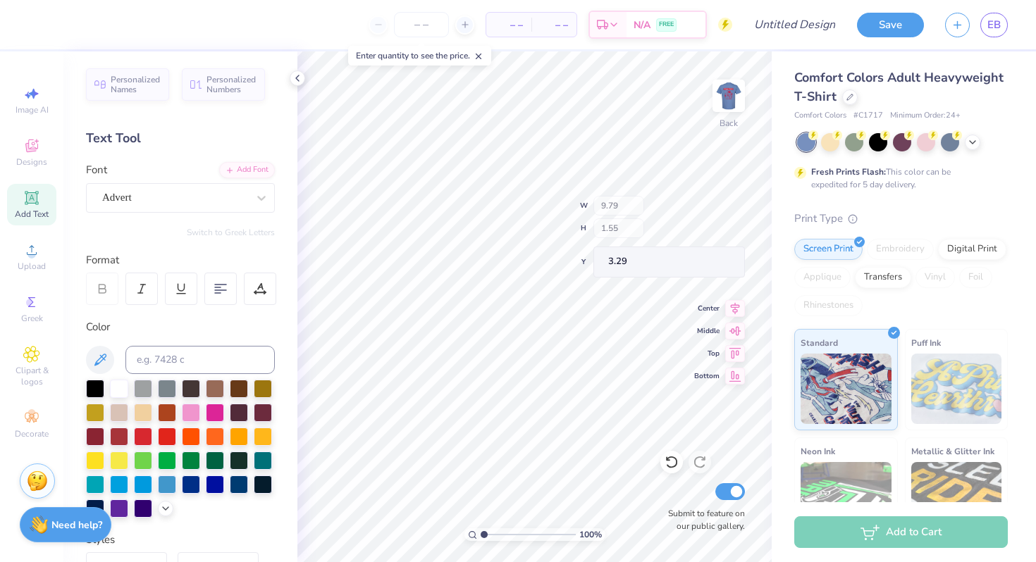
type input "4.48"
type input "0.71"
type input "4.13"
type input "3.00"
type input "6.38"
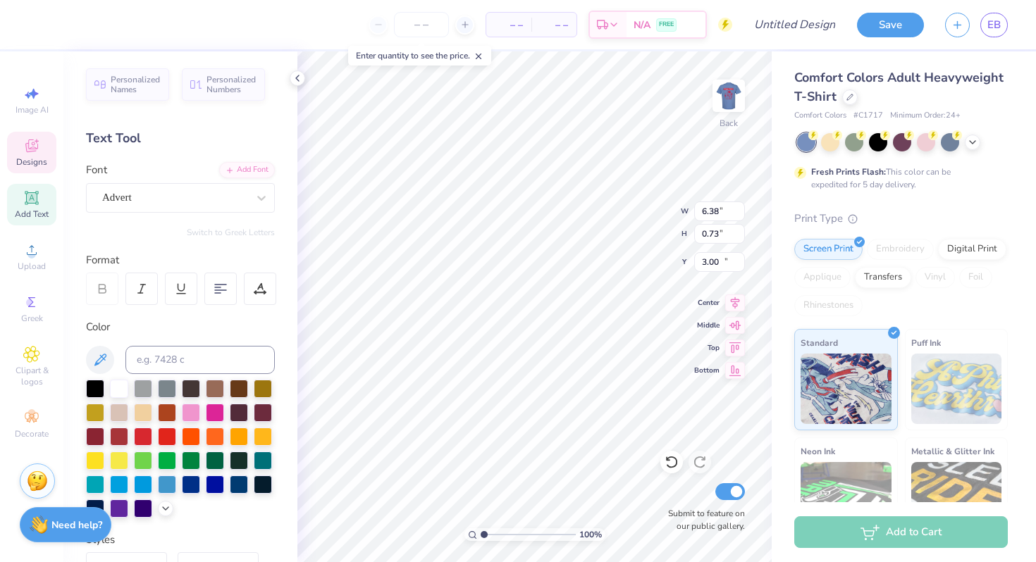
type input "0.73"
type input "14.22"
click at [426, 27] on input "number" at bounding box center [421, 24] width 55 height 25
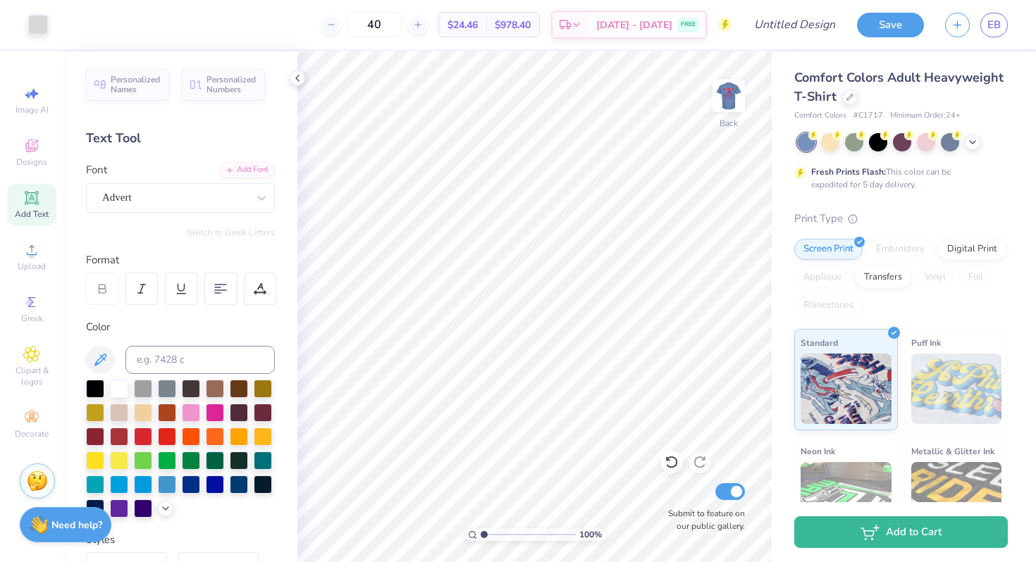
type input "40"
click at [295, 78] on icon at bounding box center [297, 78] width 11 height 11
click at [297, 77] on polyline at bounding box center [297, 78] width 3 height 6
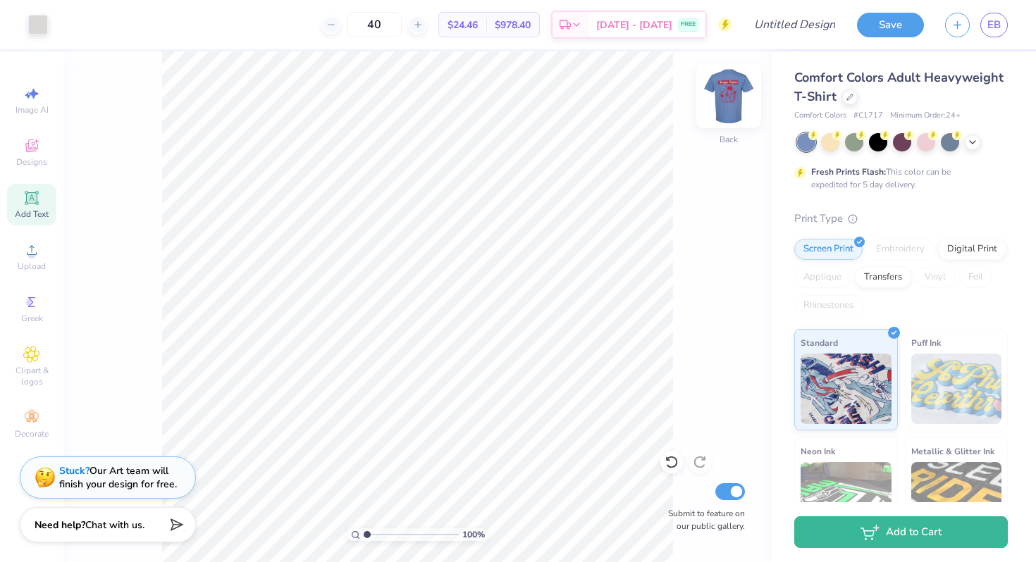
click at [720, 100] on img at bounding box center [728, 96] width 56 height 56
click at [926, 143] on div at bounding box center [926, 141] width 18 height 18
click at [975, 144] on icon at bounding box center [972, 140] width 11 height 11
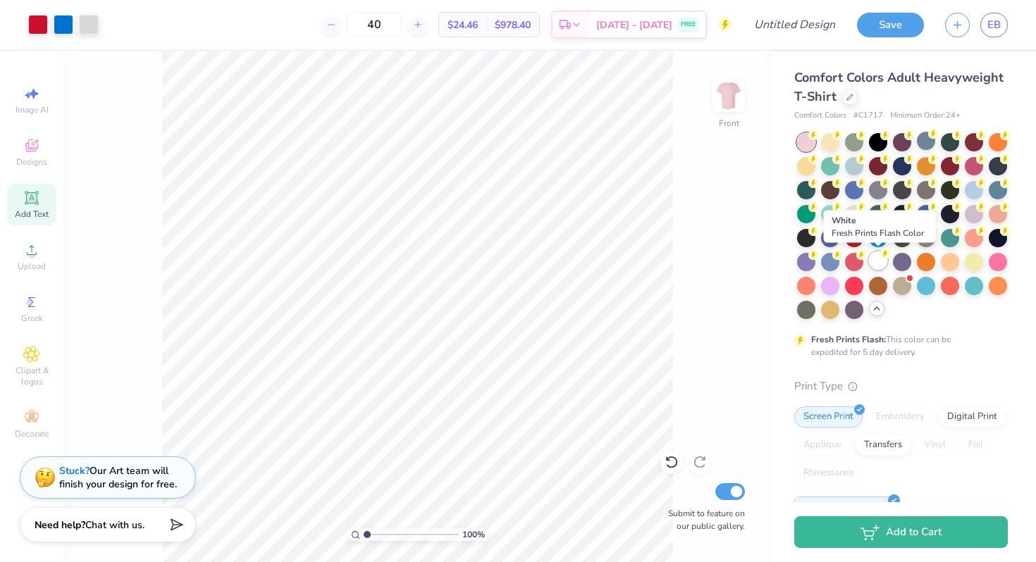
click at [887, 254] on circle at bounding box center [885, 254] width 10 height 10
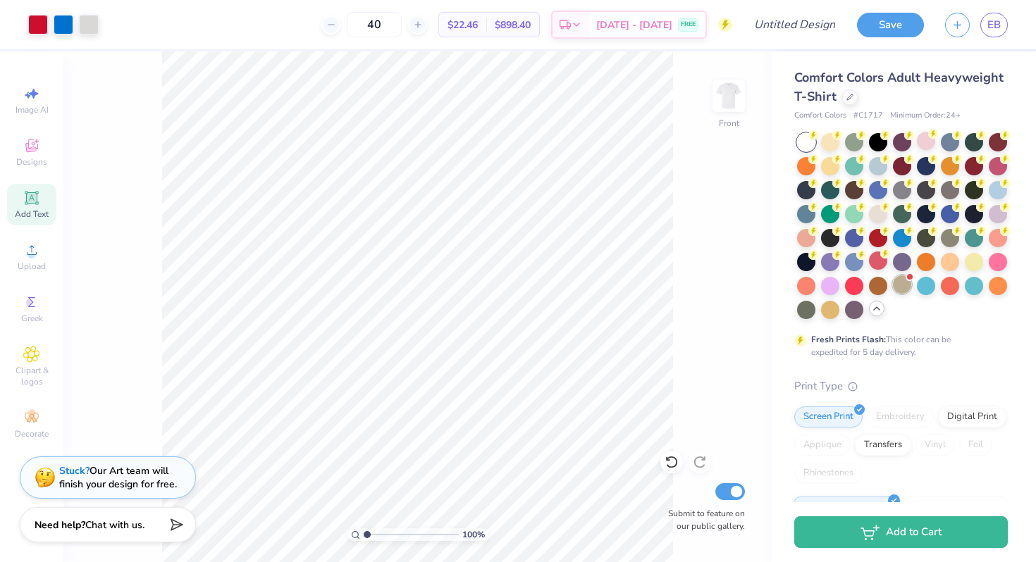
click at [906, 284] on div at bounding box center [902, 285] width 18 height 18
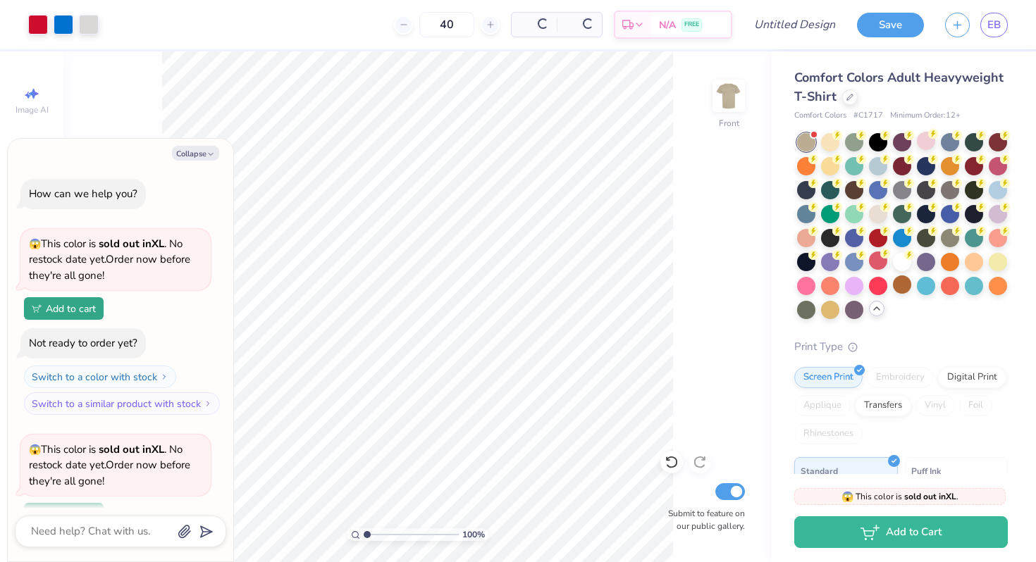
scroll to position [123, 0]
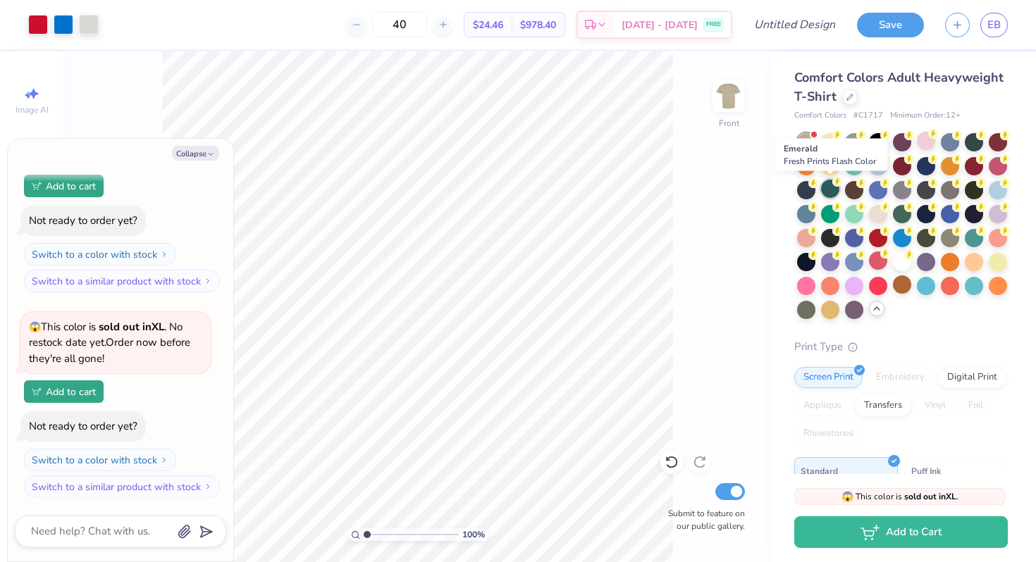
click at [836, 194] on div at bounding box center [830, 189] width 18 height 18
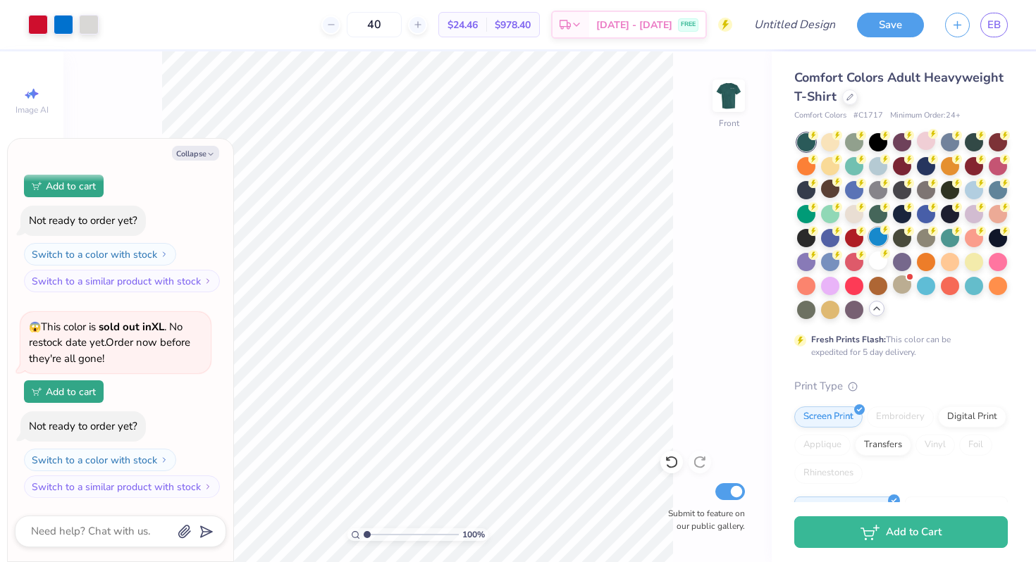
click at [879, 236] on div at bounding box center [878, 237] width 18 height 18
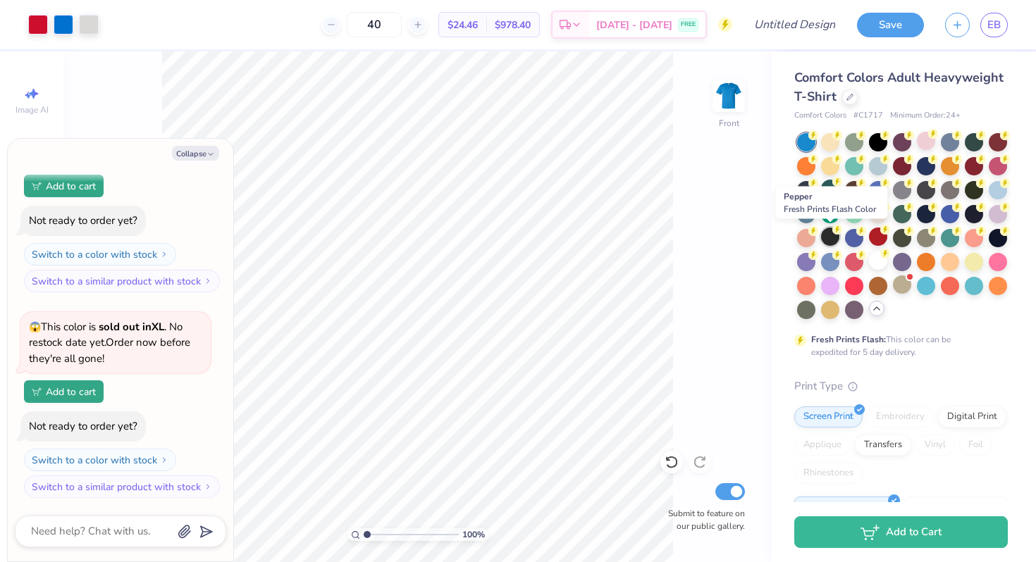
click at [833, 240] on div at bounding box center [830, 237] width 18 height 18
click at [872, 259] on div at bounding box center [878, 261] width 18 height 18
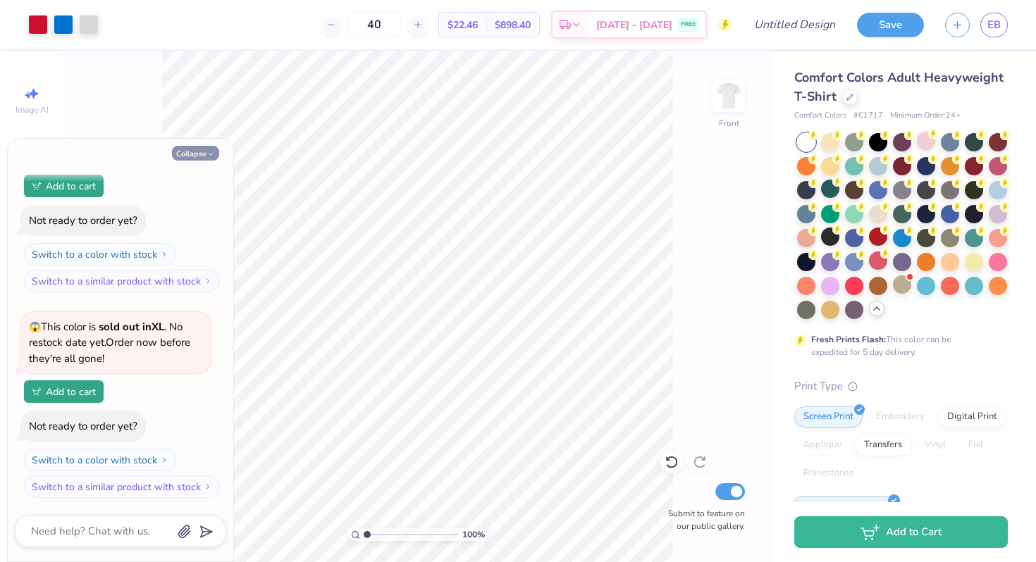
click at [202, 154] on button "Collapse" at bounding box center [195, 153] width 47 height 15
type textarea "x"
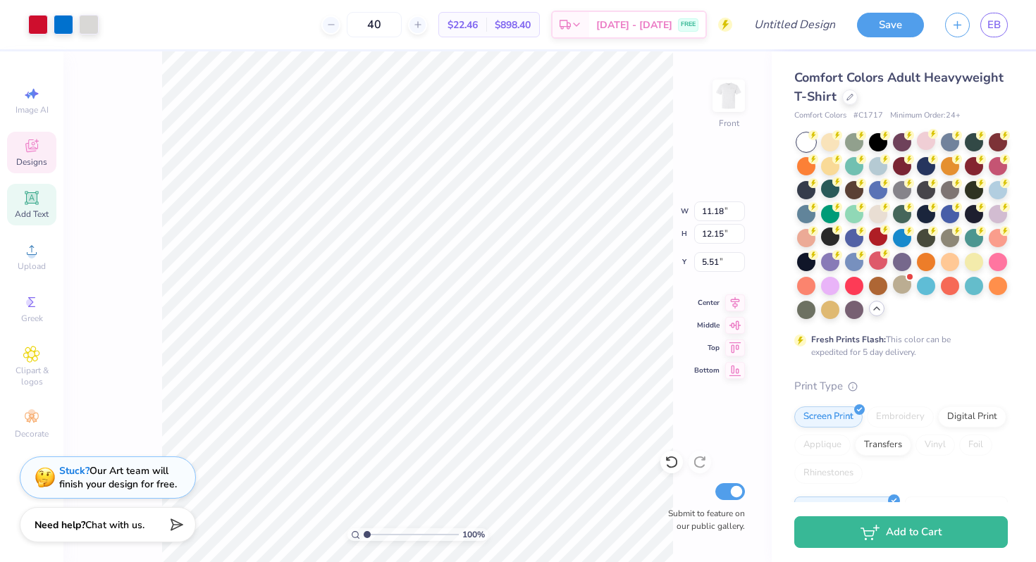
type input "3.00"
click at [726, 99] on img at bounding box center [728, 96] width 56 height 56
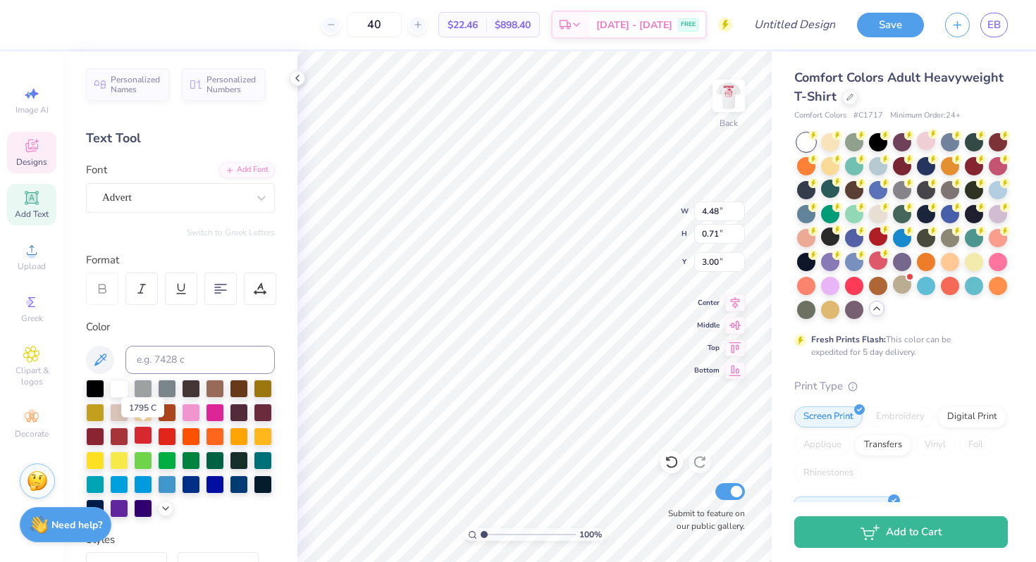
click at [142, 428] on div at bounding box center [143, 435] width 18 height 18
click at [297, 76] on icon at bounding box center [297, 78] width 11 height 11
click at [288, 81] on div "Personalized Names Personalized Numbers Text Tool Add Font Font Advert Switch t…" at bounding box center [180, 306] width 234 height 511
click at [293, 78] on icon at bounding box center [297, 78] width 11 height 11
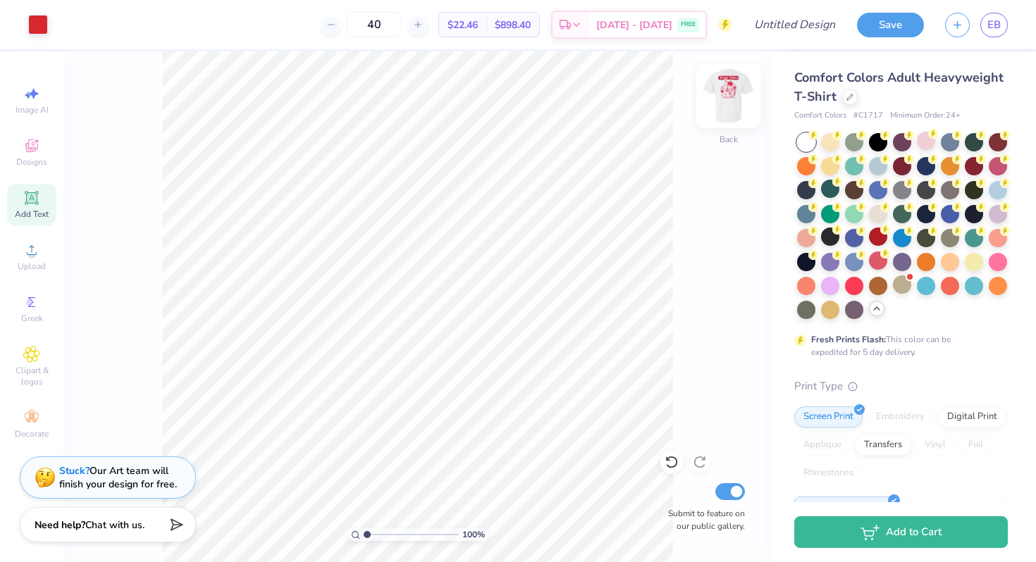
click at [715, 107] on img at bounding box center [728, 96] width 56 height 56
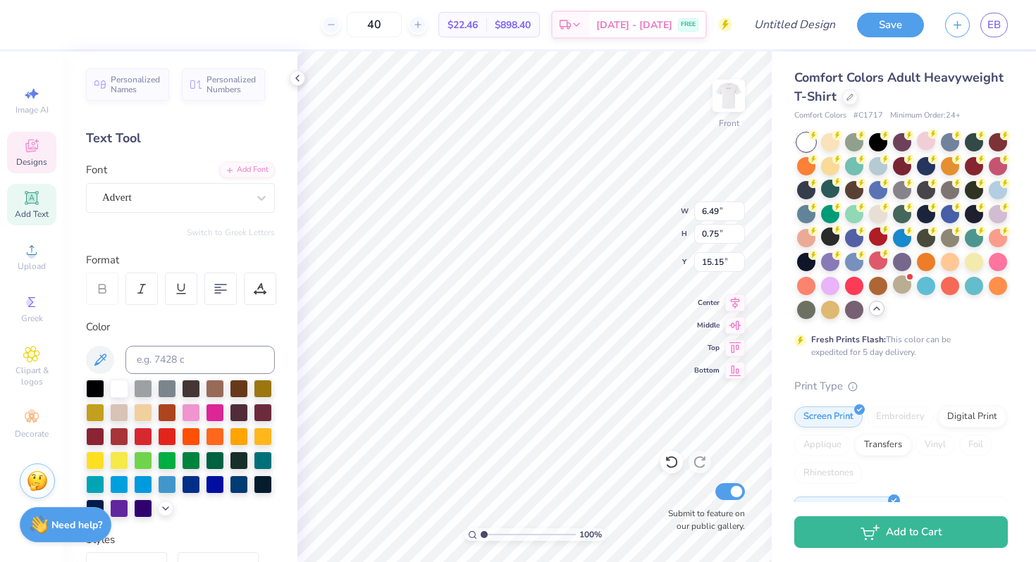
type input "15.15"
type textarea "Miami"
type input "15.15"
click at [297, 77] on polyline at bounding box center [297, 78] width 3 height 6
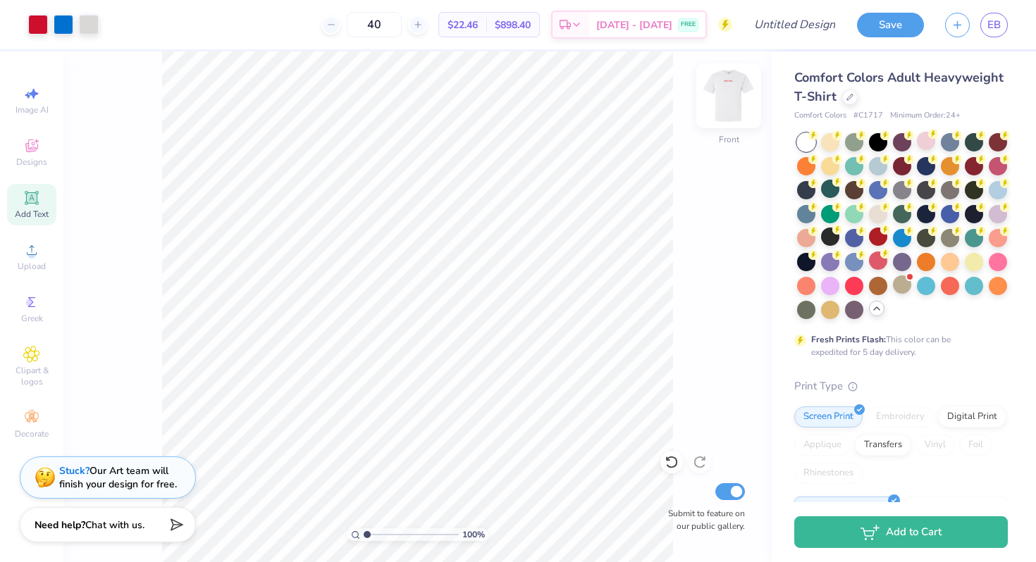
click at [733, 95] on img at bounding box center [728, 96] width 56 height 56
click at [678, 20] on div "FREE" at bounding box center [688, 26] width 20 height 13
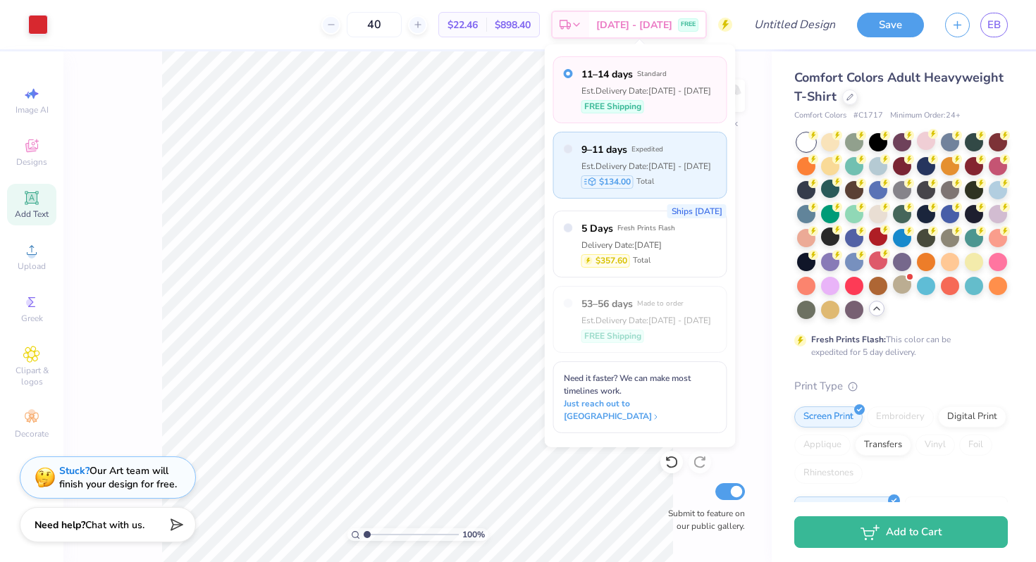
click at [613, 145] on span "9–11 days" at bounding box center [604, 149] width 46 height 15
radio input "false"
radio input "true"
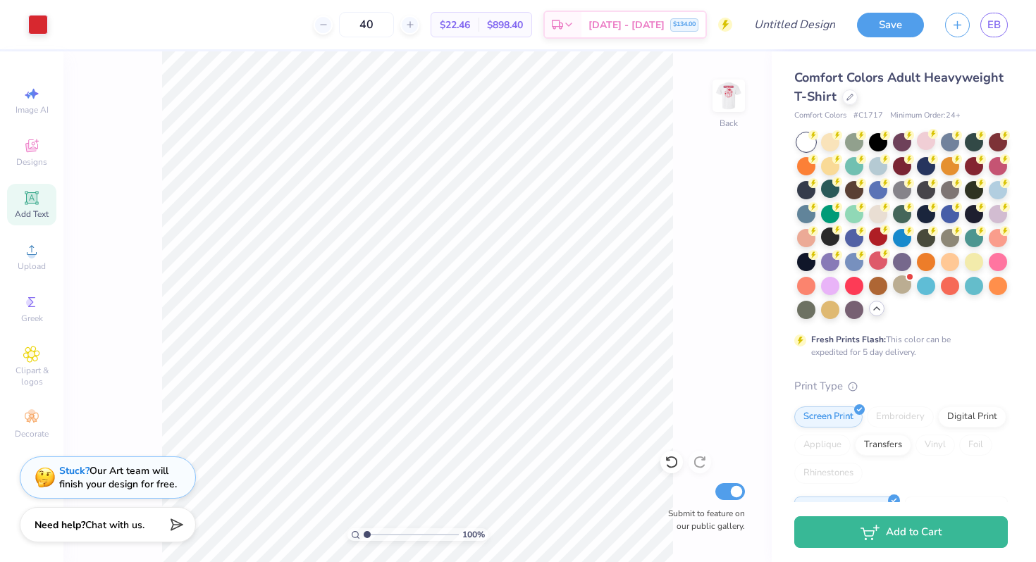
click at [235, 29] on div "40 $22.46 Per Item $898.40 Total Est. Delivery Sep 13 - 15 $134.00" at bounding box center [395, 24] width 674 height 49
click at [731, 104] on img at bounding box center [728, 96] width 56 height 56
click at [381, 24] on input "40" at bounding box center [366, 24] width 55 height 25
type input "30"
click at [245, 35] on div "30 $23.87 Per Item $716.10 Total Est. Delivery Sep 13 - 15 $106.80" at bounding box center [420, 24] width 623 height 49
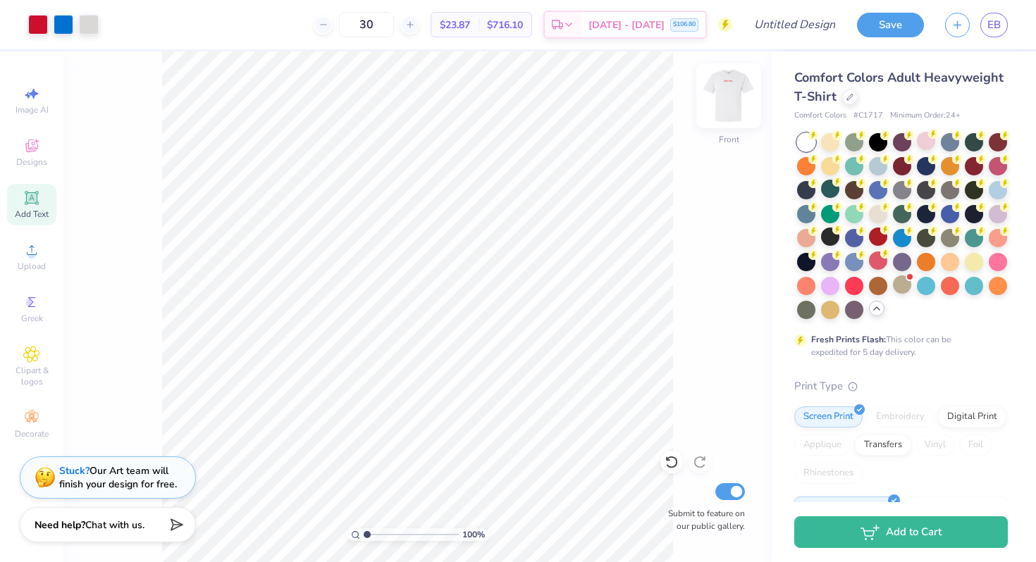
click at [720, 98] on img at bounding box center [728, 96] width 56 height 56
click at [727, 99] on img at bounding box center [728, 96] width 56 height 56
click at [727, 99] on img at bounding box center [729, 96] width 28 height 28
click at [731, 85] on img at bounding box center [728, 96] width 56 height 56
click at [738, 99] on img at bounding box center [728, 96] width 56 height 56
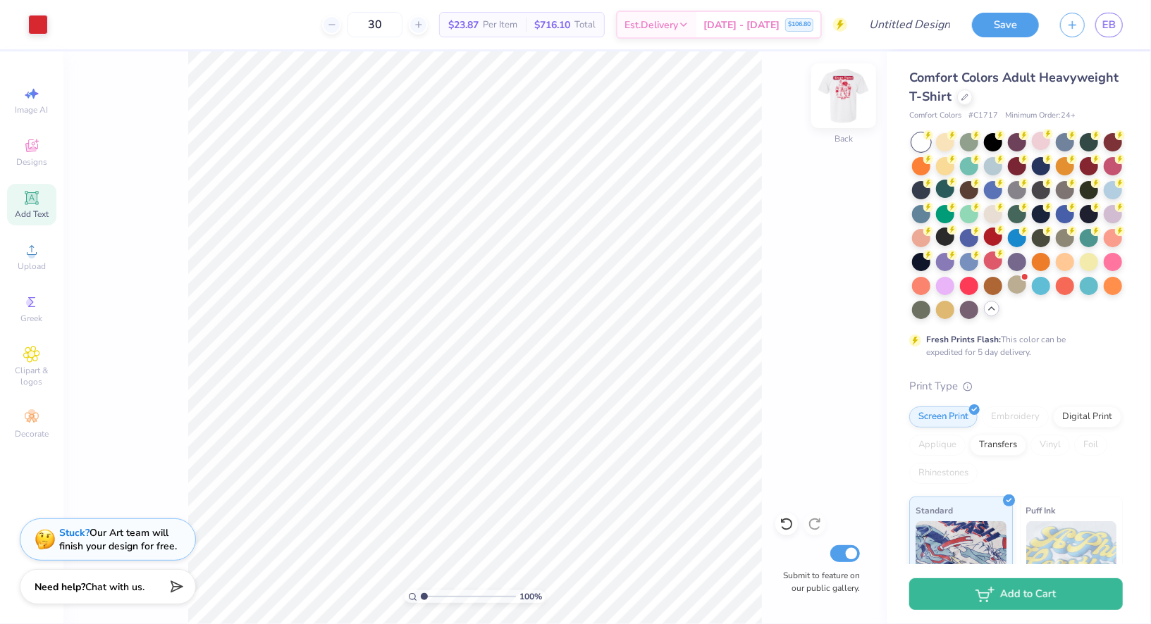
click at [850, 99] on img at bounding box center [843, 96] width 56 height 56
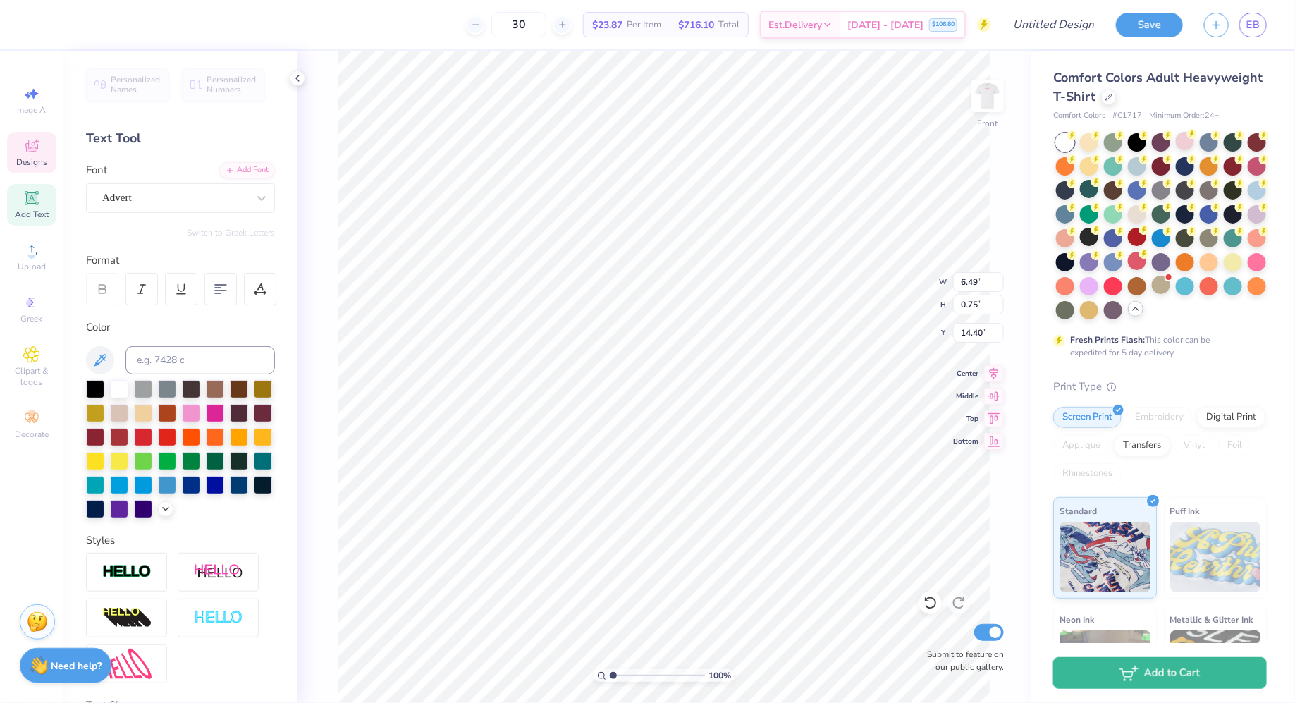
scroll to position [0, 1]
type textarea "Family Weekend"
type input "2.26"
type input "0.71"
type input "15.15"
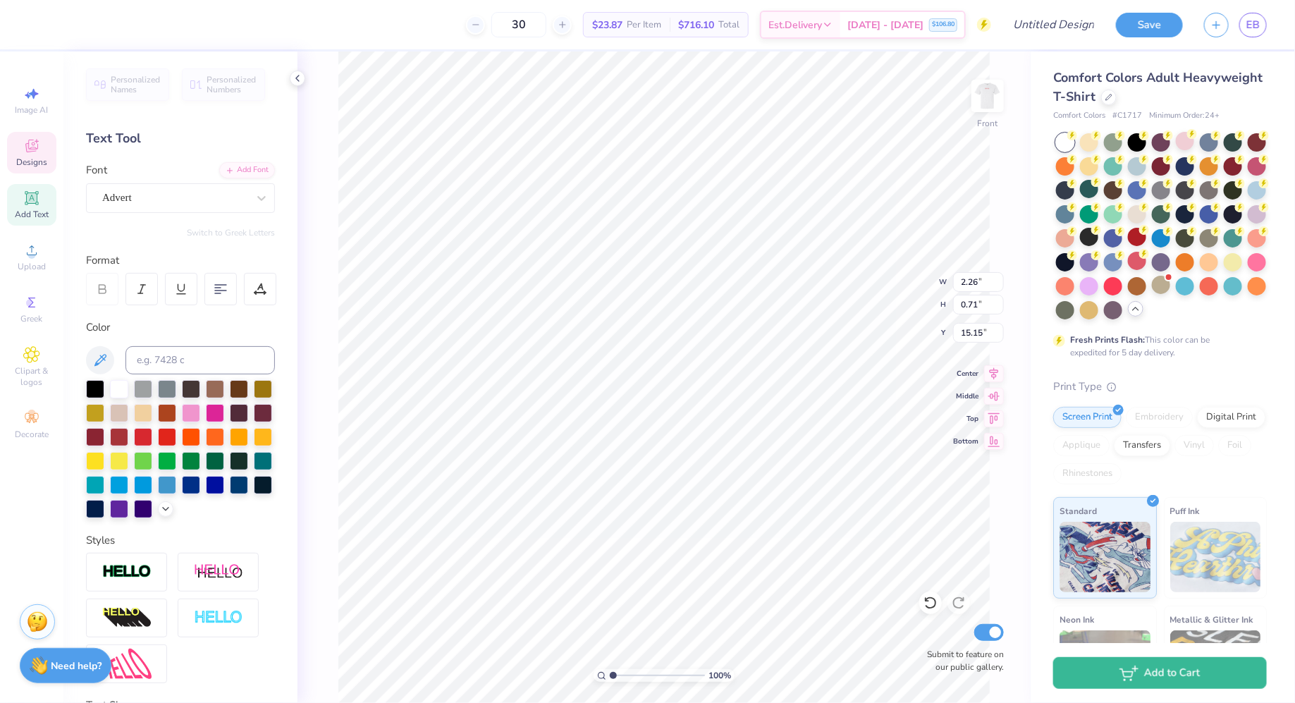
scroll to position [0, 0]
type textarea "2025, Miami"
type textarea "Miami"
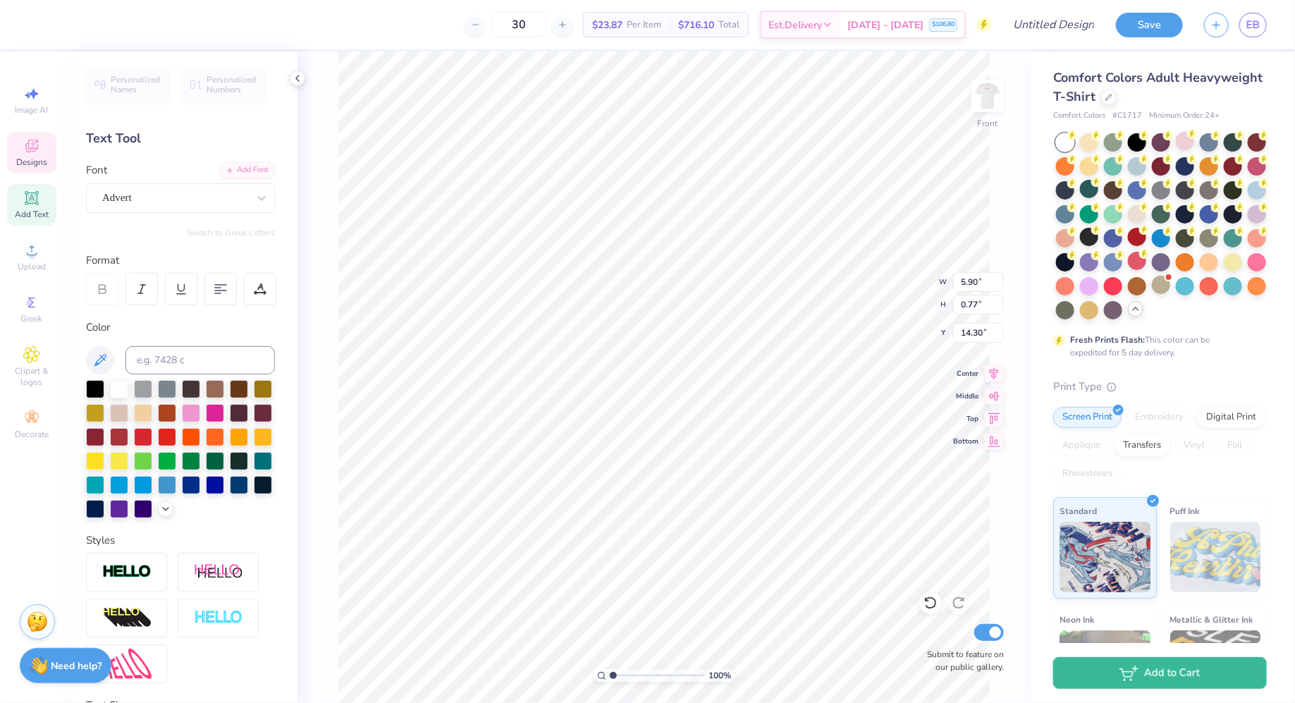
type textarea "Family Weekend 2025"
type textarea "Miami, FL"
click at [919, 30] on span "[DATE] - [DATE]" at bounding box center [885, 27] width 76 height 15
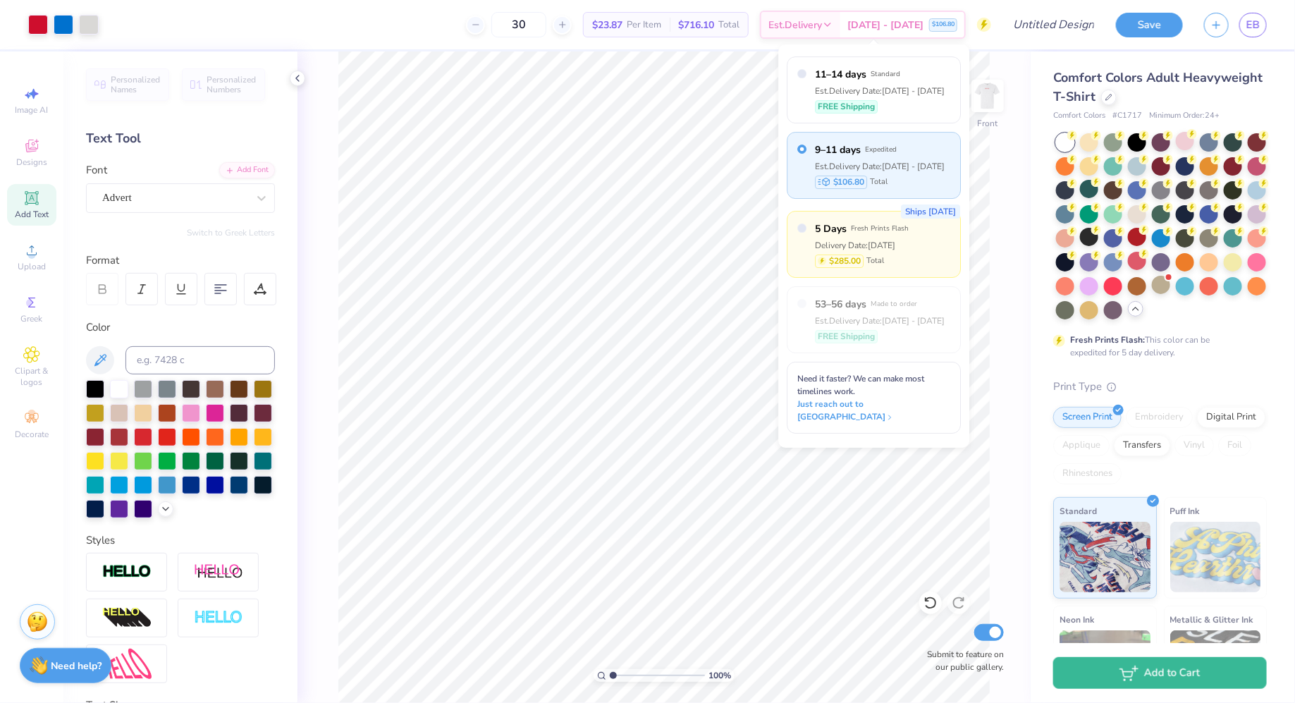
click at [880, 252] on div "5 Days Fresh Prints Flash Delivery Date: Sep 11 $285.00 Total" at bounding box center [862, 244] width 94 height 46
radio input "false"
radio input "true"
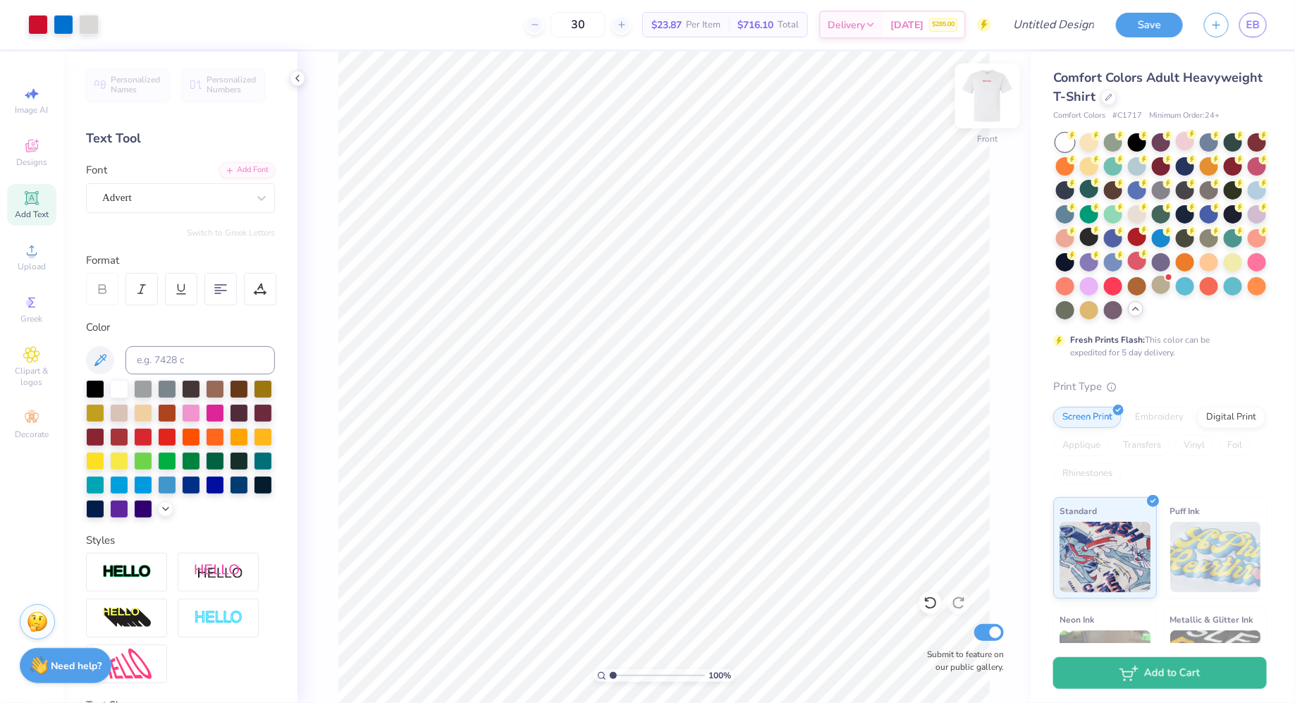
click at [988, 113] on img at bounding box center [987, 96] width 56 height 56
click at [301, 77] on icon at bounding box center [297, 78] width 11 height 11
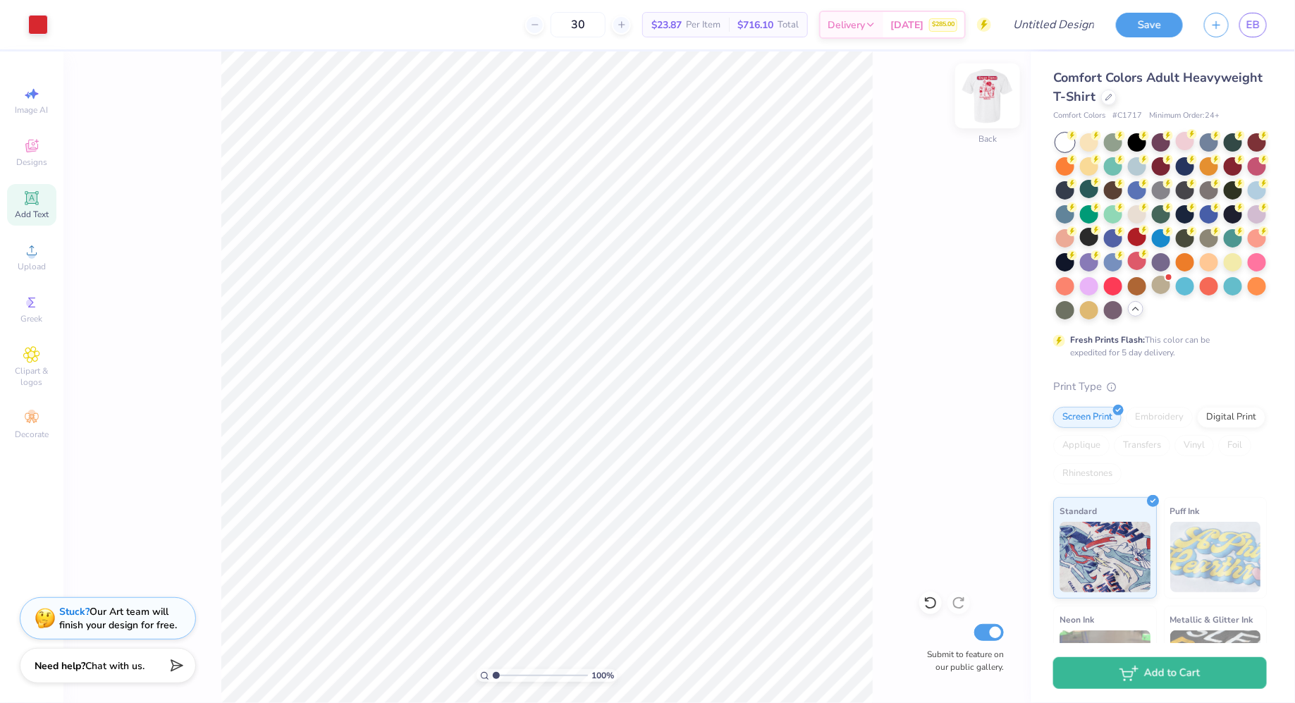
click at [975, 98] on img at bounding box center [987, 96] width 56 height 56
click at [995, 119] on div "Front" at bounding box center [987, 105] width 32 height 50
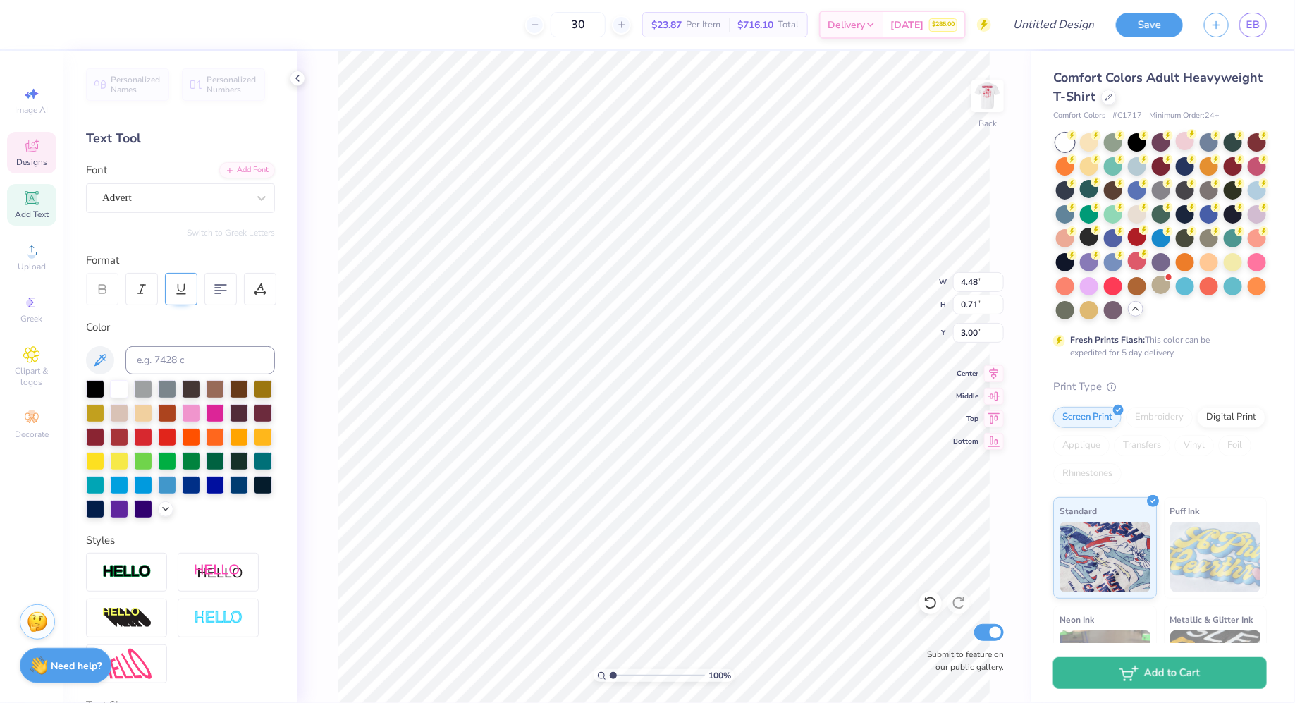
click at [180, 294] on line at bounding box center [181, 294] width 8 height 0
click at [164, 479] on div at bounding box center [167, 483] width 18 height 18
click at [178, 290] on icon at bounding box center [181, 289] width 13 height 13
type input "4.48"
click at [301, 82] on icon at bounding box center [297, 78] width 11 height 11
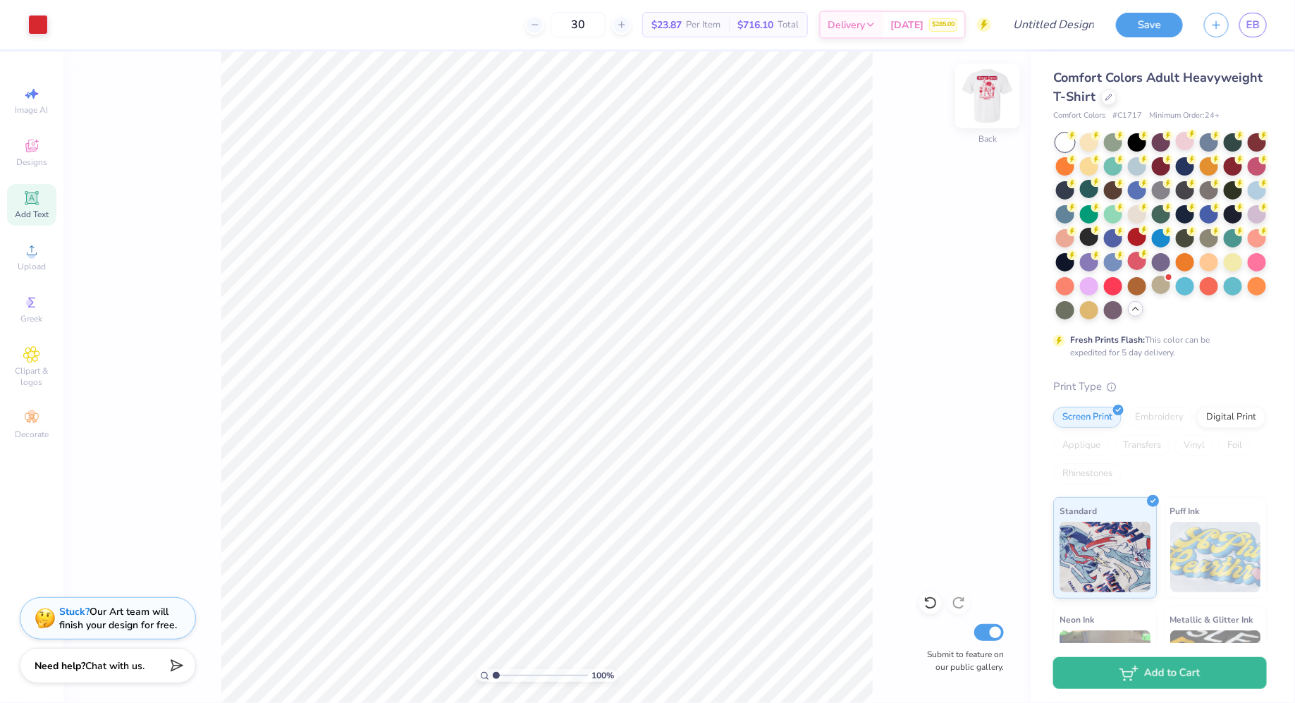
click at [988, 120] on img at bounding box center [987, 96] width 56 height 56
click at [988, 110] on img at bounding box center [987, 96] width 28 height 28
click at [987, 97] on img at bounding box center [987, 96] width 56 height 56
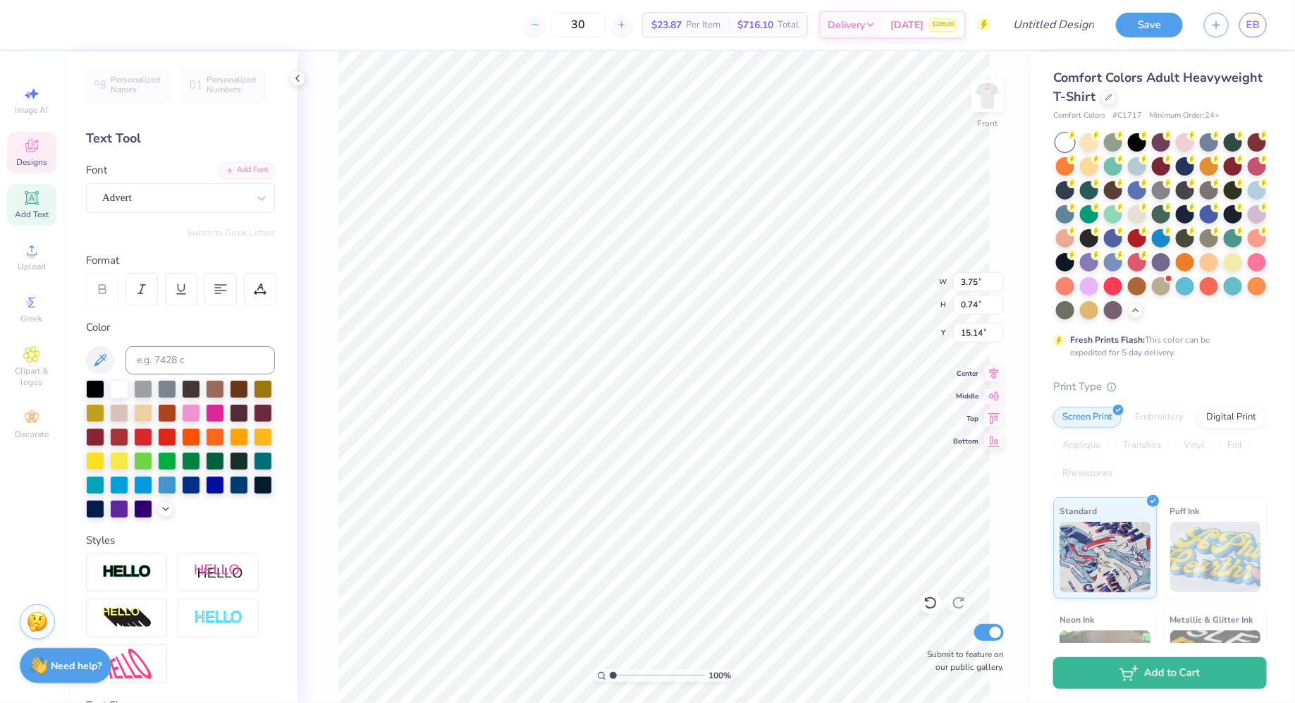
scroll to position [0, 3]
type textarea "Miami, Florida"
click at [298, 76] on icon at bounding box center [297, 78] width 11 height 11
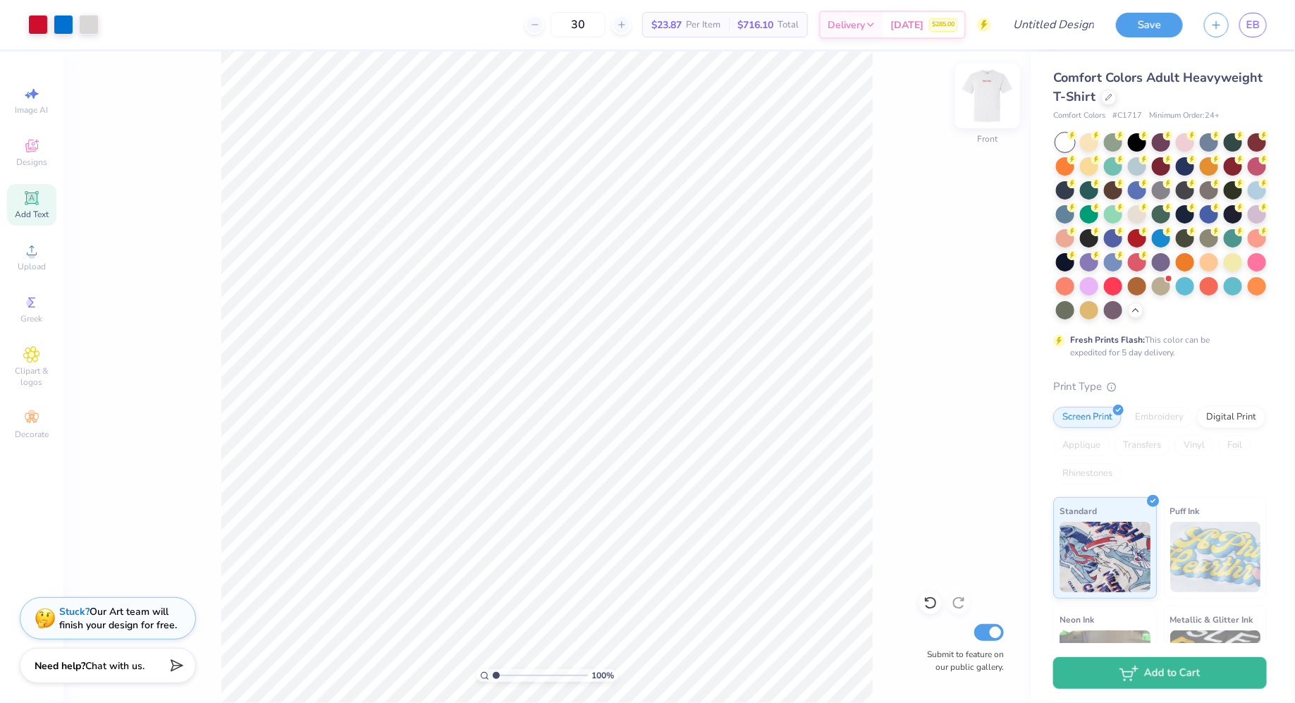
click at [986, 92] on img at bounding box center [987, 96] width 56 height 56
click at [986, 92] on img at bounding box center [987, 96] width 28 height 28
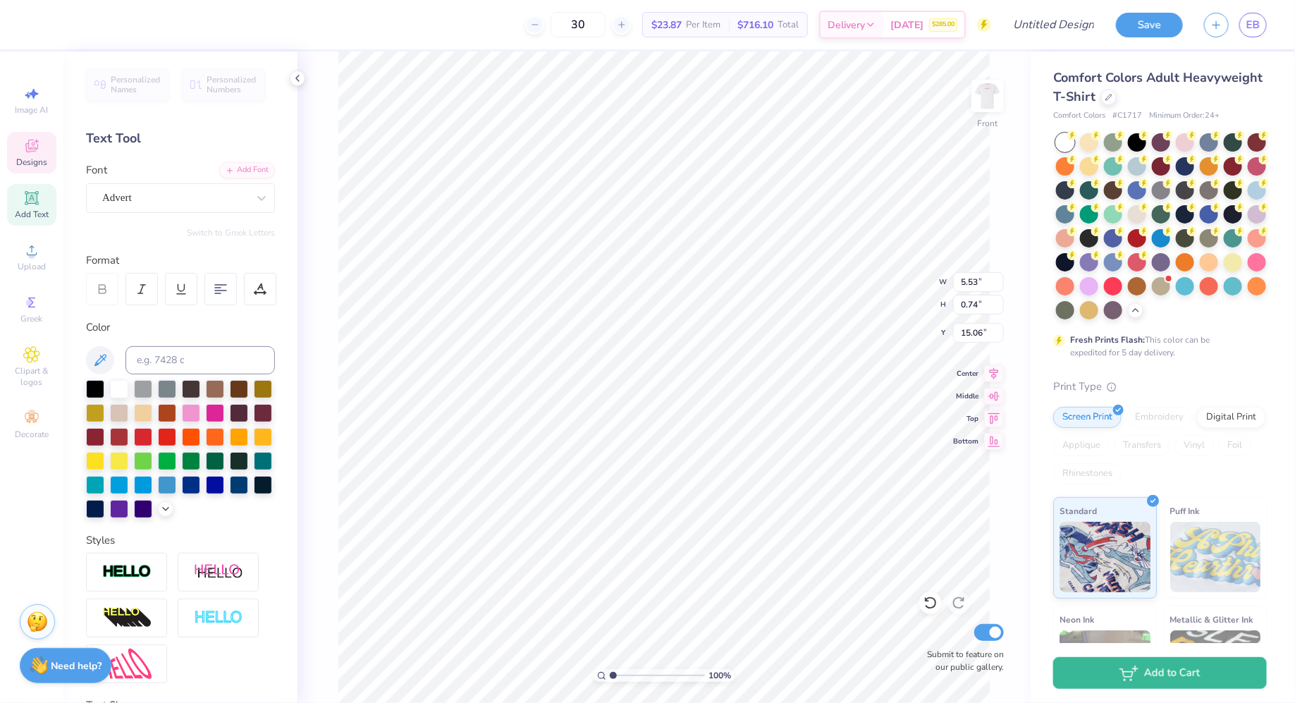
scroll to position [0, 1]
type textarea "Miami"
click at [297, 79] on polyline at bounding box center [297, 78] width 3 height 6
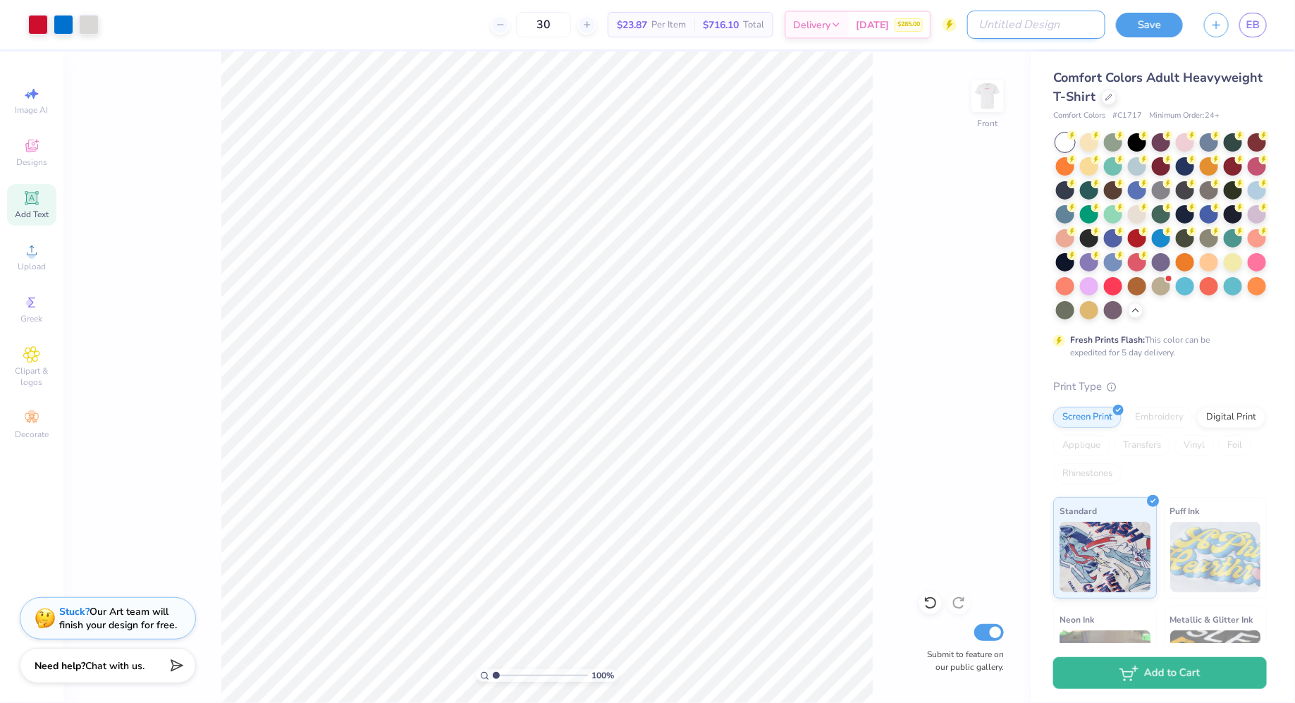
click at [1030, 25] on input "Design Title" at bounding box center [1036, 25] width 138 height 28
type input "KappaSig FamWknd Tee"
click at [896, 56] on div "100 % Front Submit to feature on our public gallery." at bounding box center [546, 376] width 967 height 651
